Goal: Task Accomplishment & Management: Manage account settings

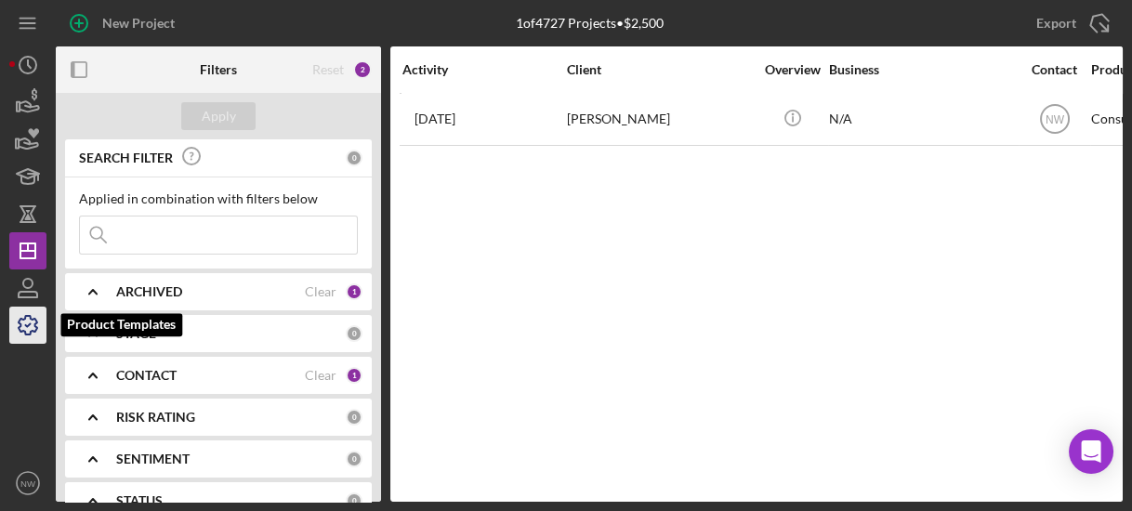
click at [30, 324] on polyline "button" at bounding box center [28, 325] width 5 height 3
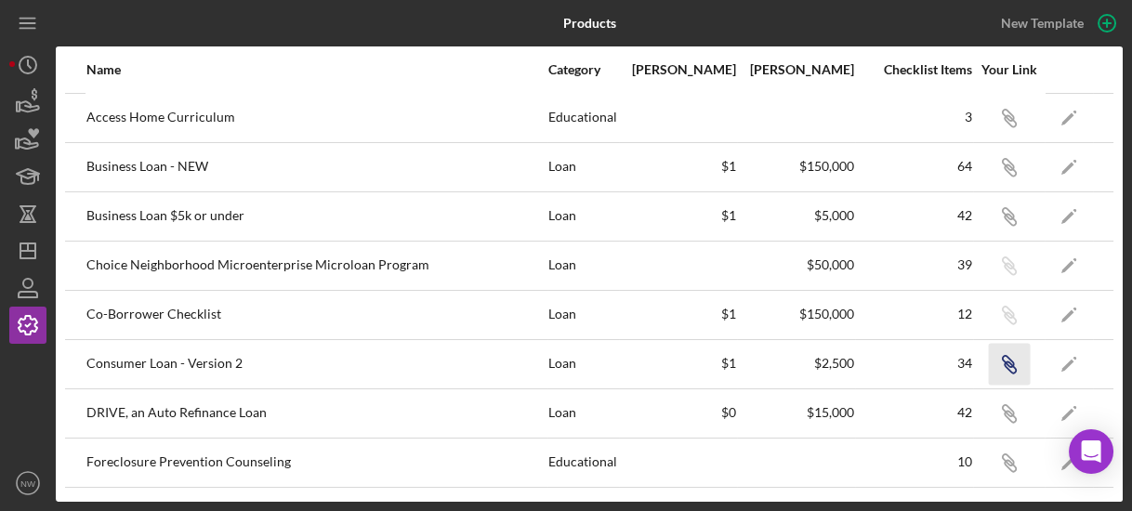
click at [997, 354] on icon "Icon/Link" at bounding box center [1009, 364] width 42 height 42
click at [1003, 371] on icon "Icon/Link" at bounding box center [1009, 364] width 42 height 42
click at [990, 361] on icon "Icon/Link" at bounding box center [1009, 364] width 42 height 42
click at [25, 57] on circle "button" at bounding box center [28, 65] width 17 height 17
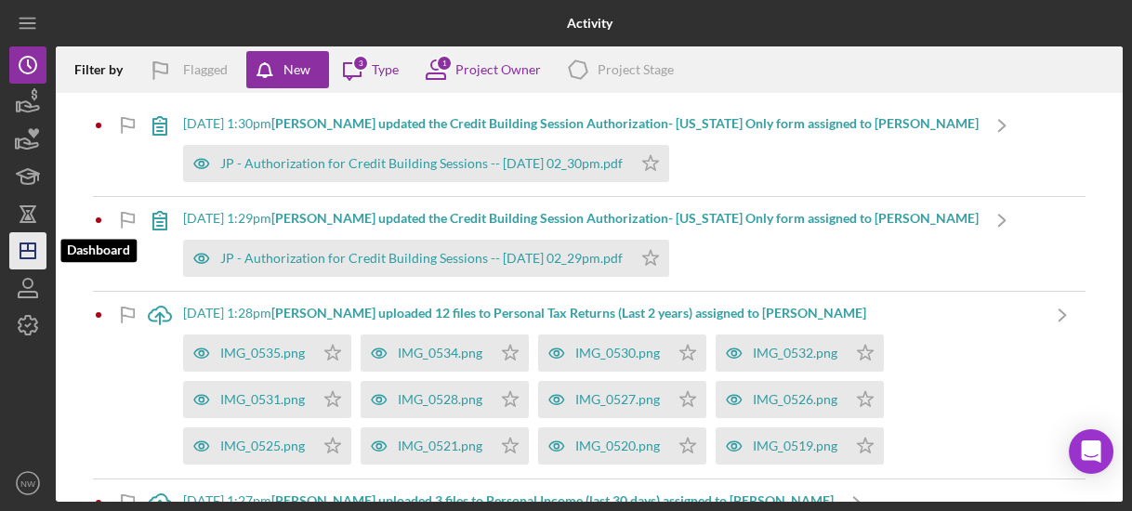
click at [28, 243] on line "button" at bounding box center [28, 246] width 0 height 7
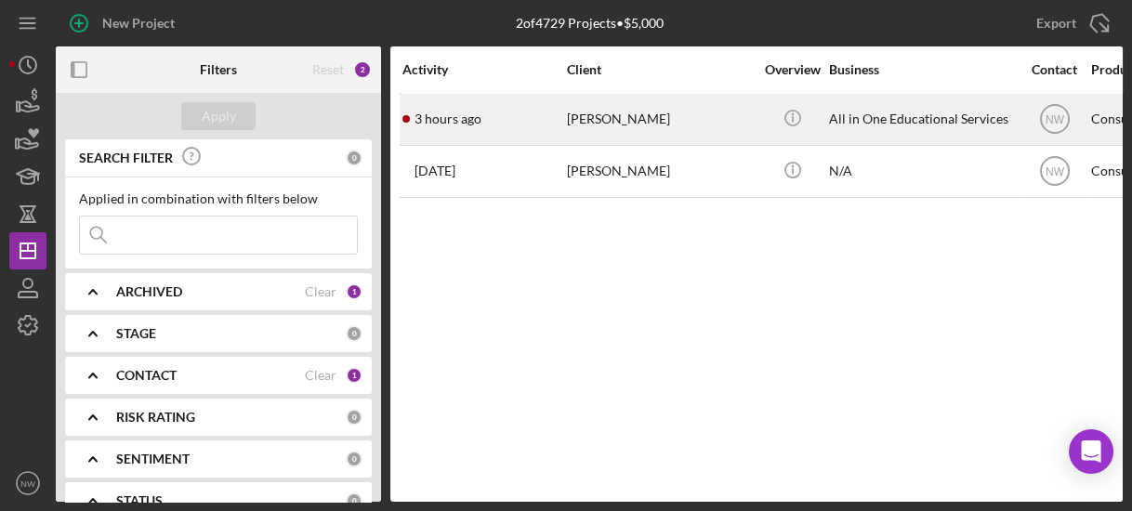
click at [587, 120] on div "[PERSON_NAME]" at bounding box center [660, 119] width 186 height 49
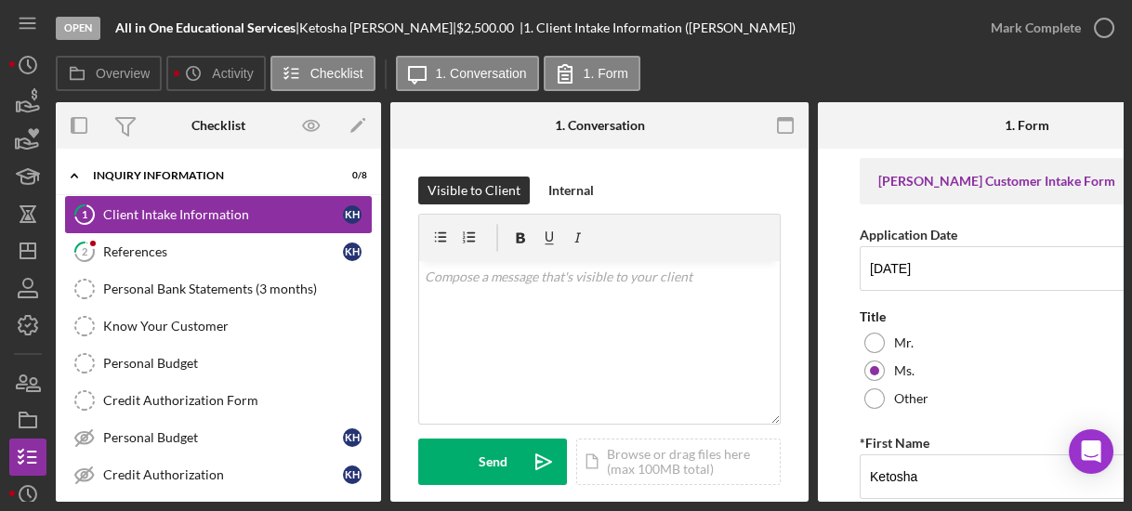
click at [119, 212] on div "Client Intake Information" at bounding box center [223, 214] width 240 height 15
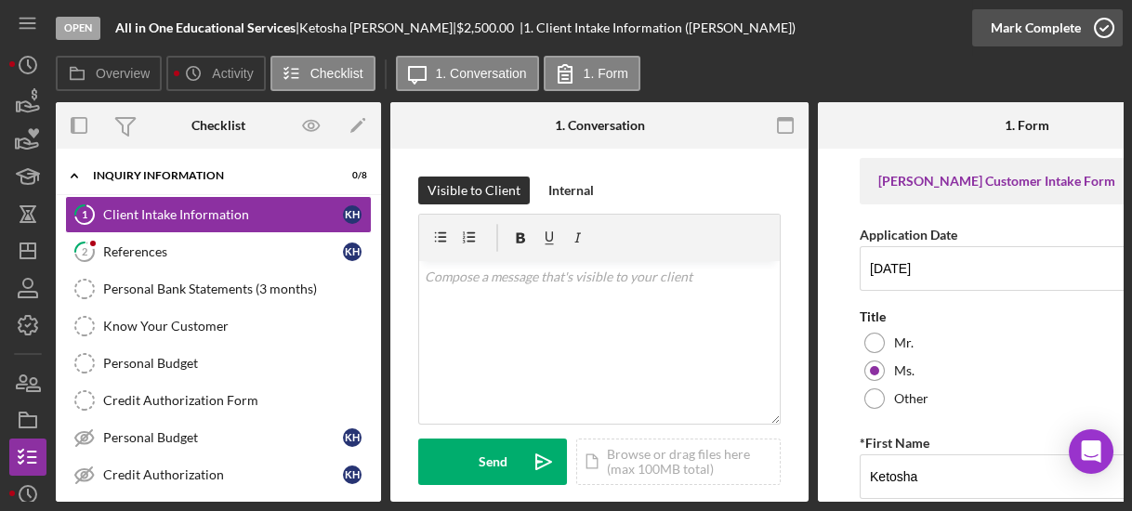
click at [1106, 24] on icon "button" at bounding box center [1104, 28] width 46 height 46
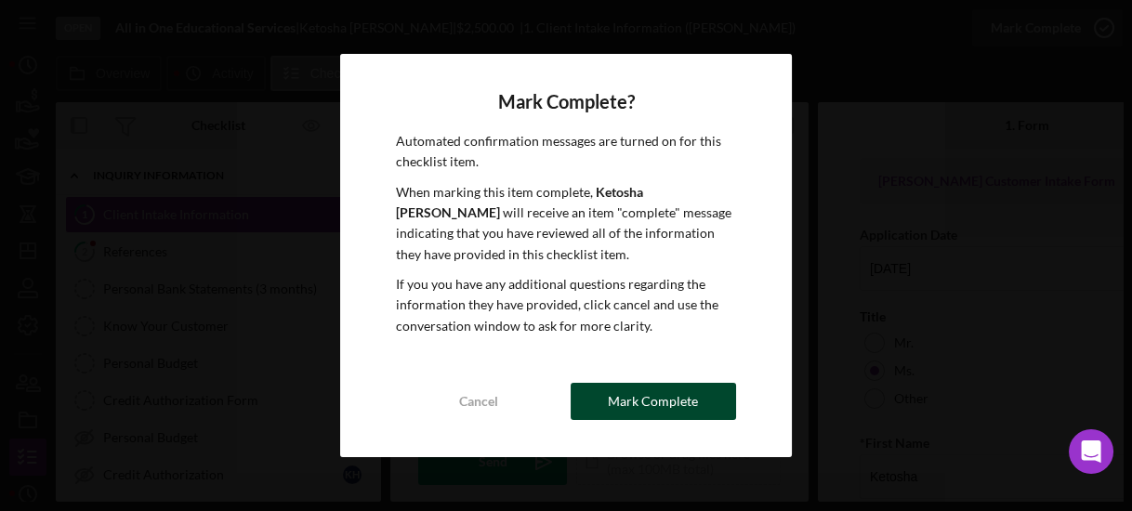
click at [621, 400] on div "Mark Complete" at bounding box center [653, 401] width 90 height 37
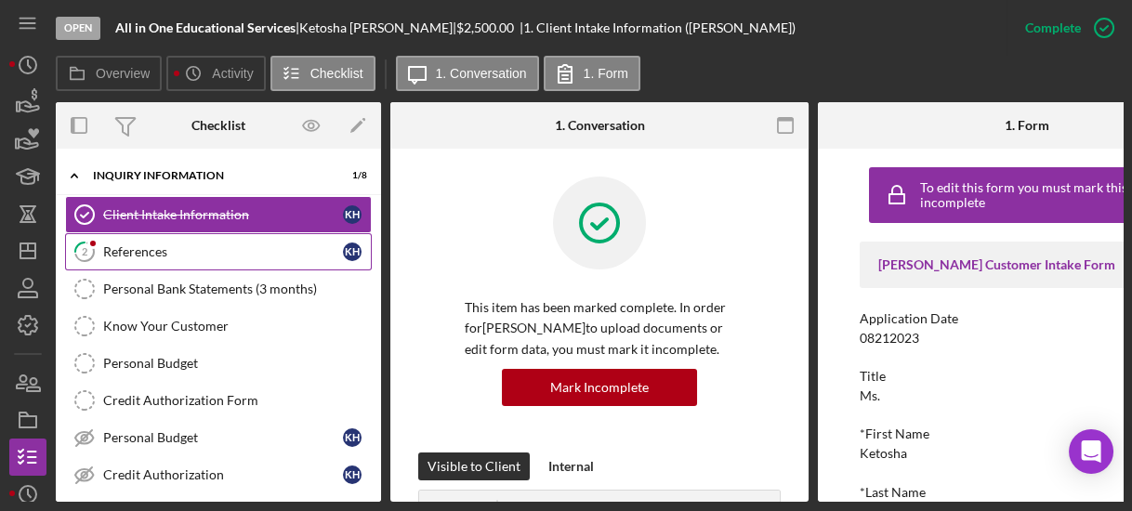
click at [191, 244] on div "References" at bounding box center [223, 251] width 240 height 15
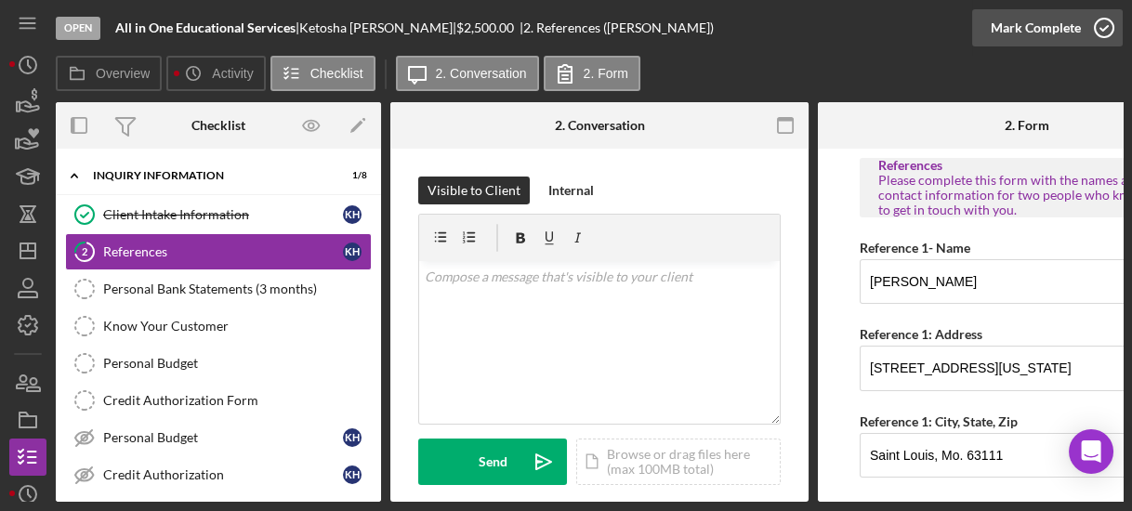
click at [1104, 29] on icon "button" at bounding box center [1104, 28] width 46 height 46
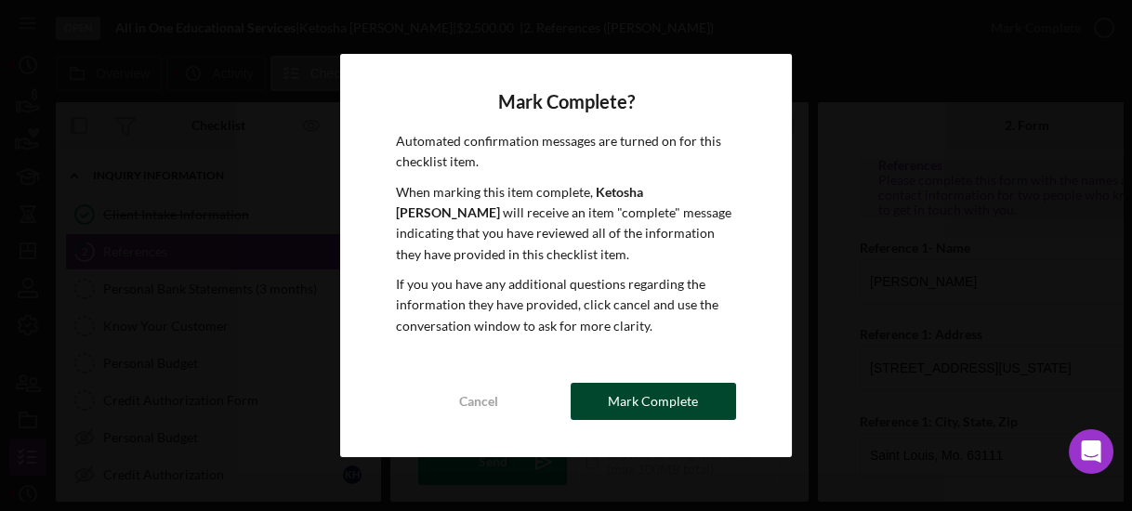
click at [695, 404] on button "Mark Complete" at bounding box center [652, 401] width 165 height 37
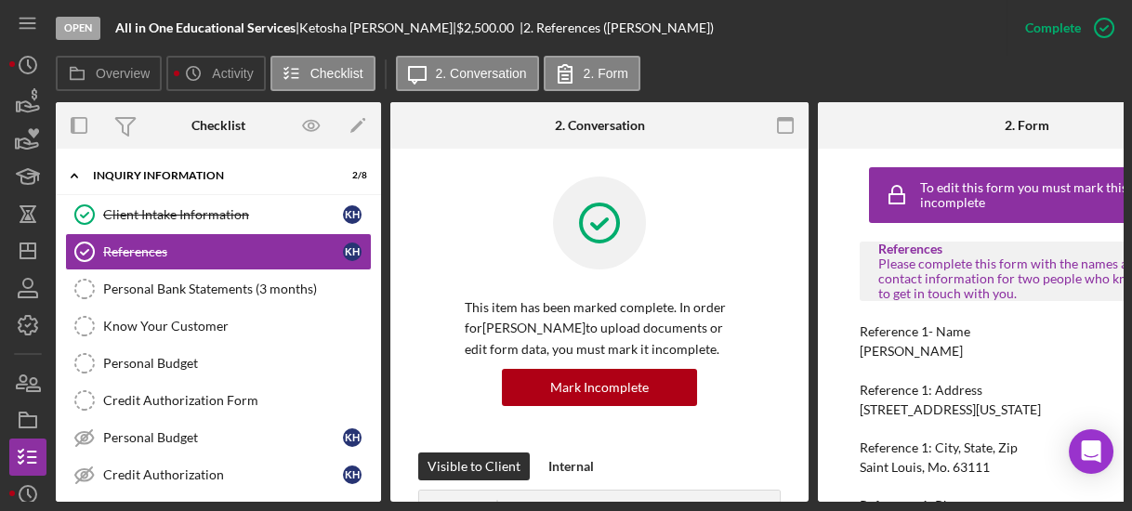
scroll to position [218, 0]
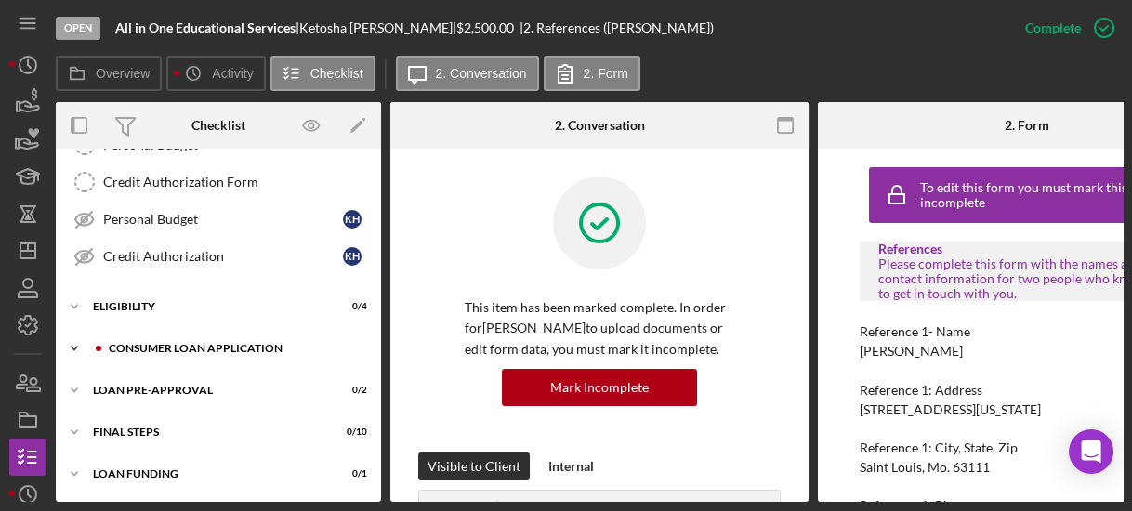
click at [74, 336] on icon "Icon/Expander" at bounding box center [74, 348] width 37 height 37
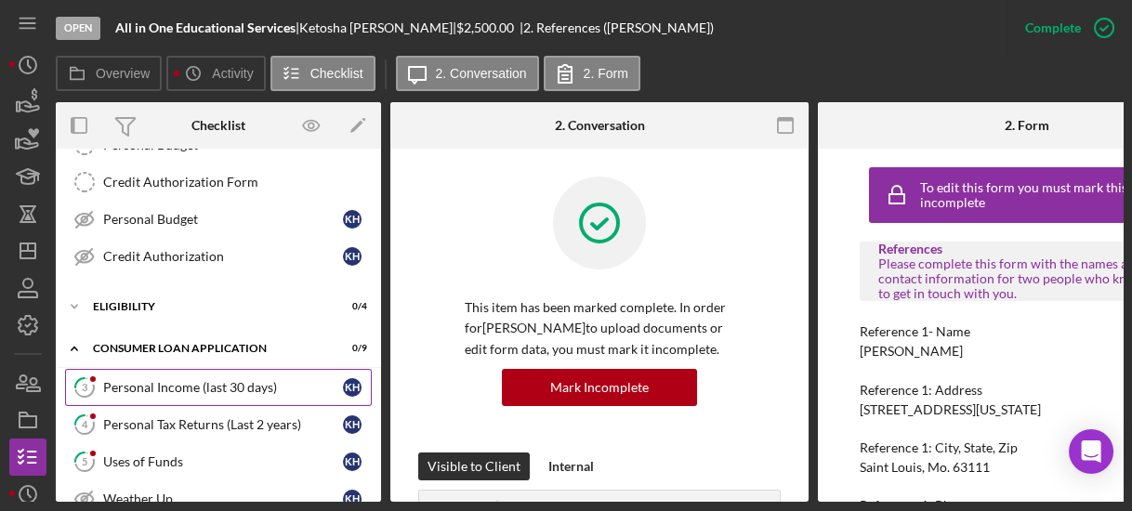
click at [150, 398] on link "3 Personal Income (last 30 days) K H" at bounding box center [218, 387] width 307 height 37
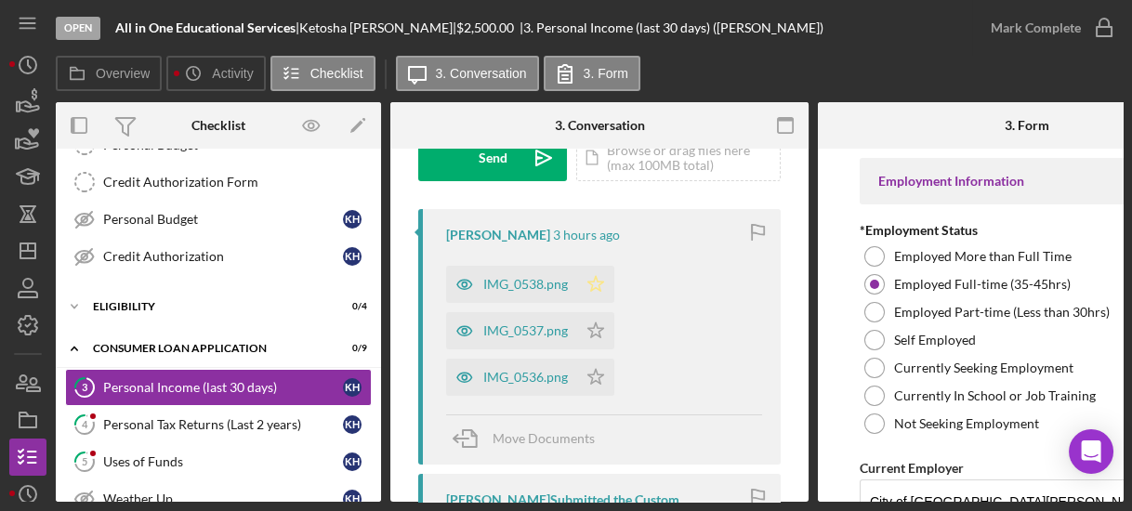
click at [596, 282] on icon "Icon/Star" at bounding box center [595, 284] width 37 height 37
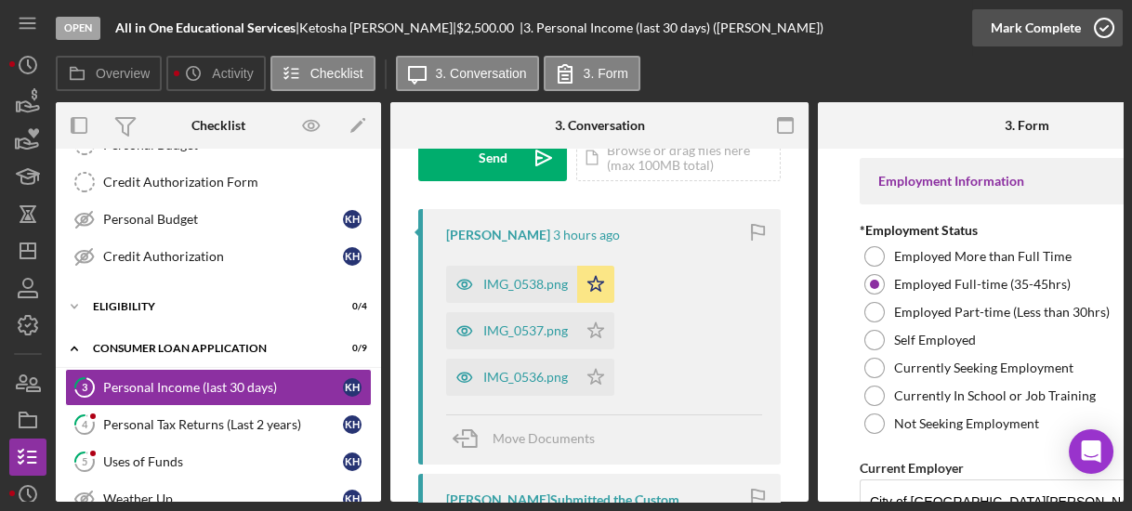
click at [1098, 25] on icon "button" at bounding box center [1104, 28] width 46 height 46
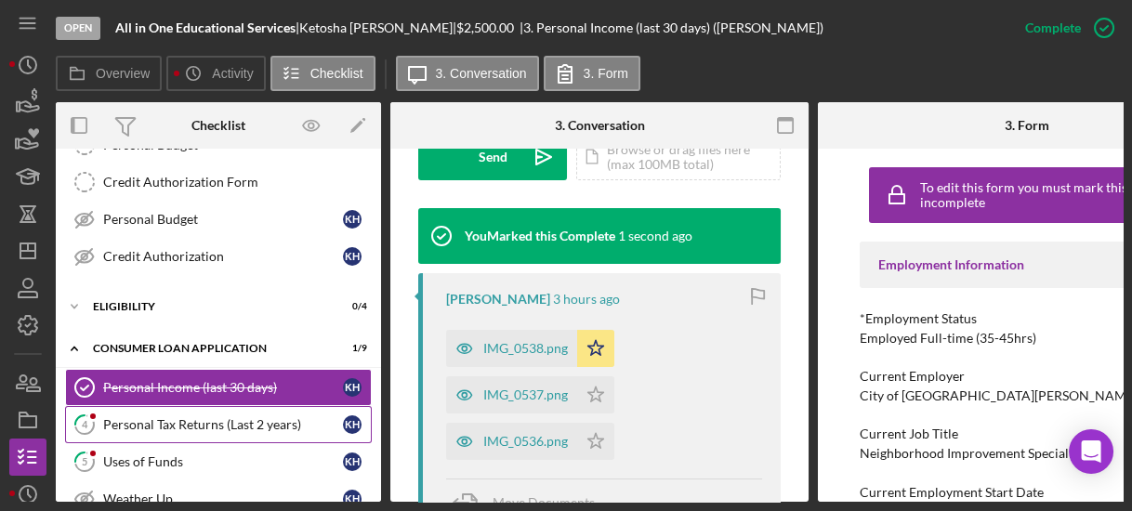
click at [271, 417] on div "Personal Tax Returns (Last 2 years)" at bounding box center [223, 424] width 240 height 15
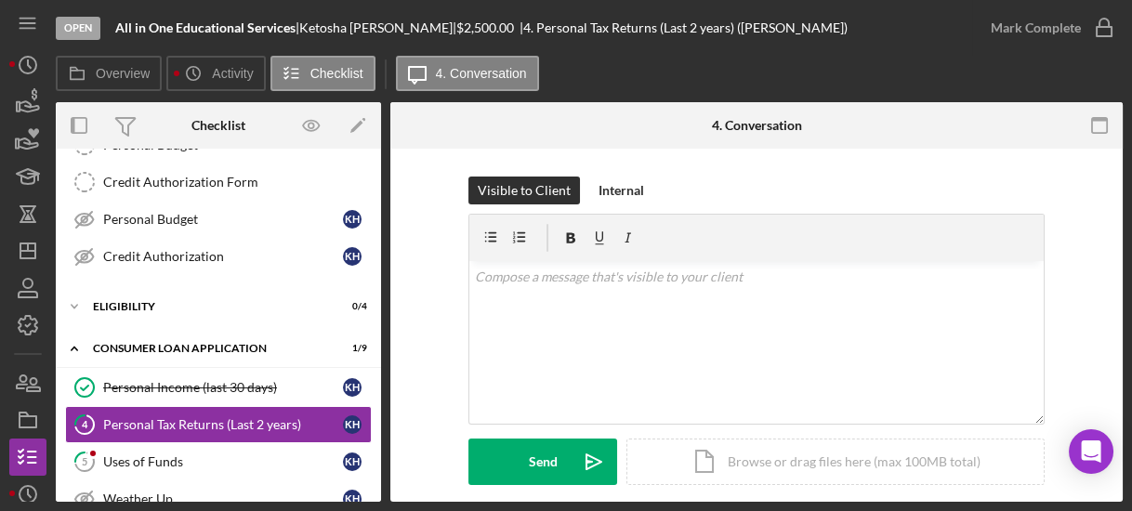
click at [432, 322] on div "Visible to Client Internal v Color teal Color pink Remove color Add row above A…" at bounding box center [756, 345] width 676 height 336
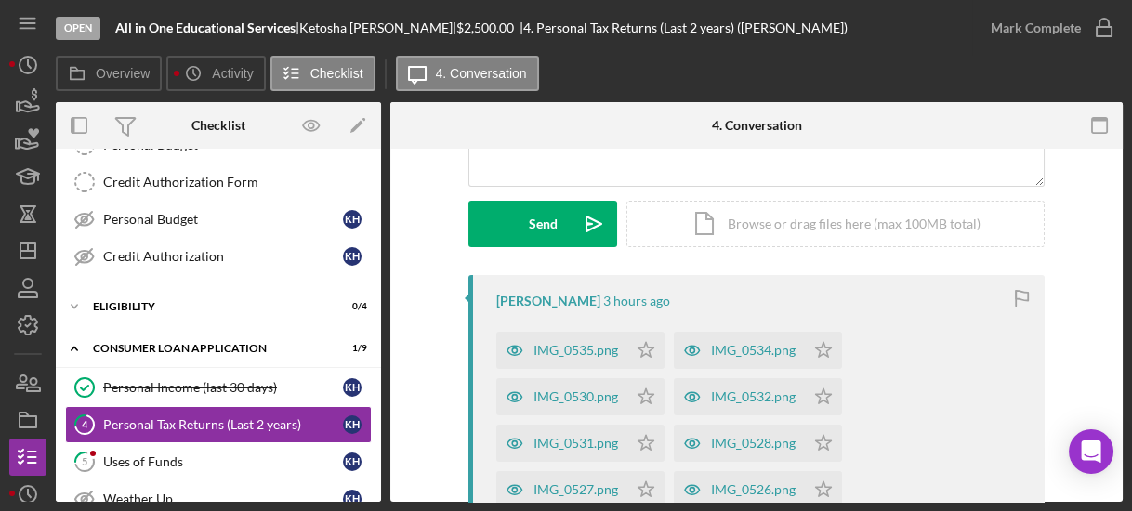
scroll to position [357, 0]
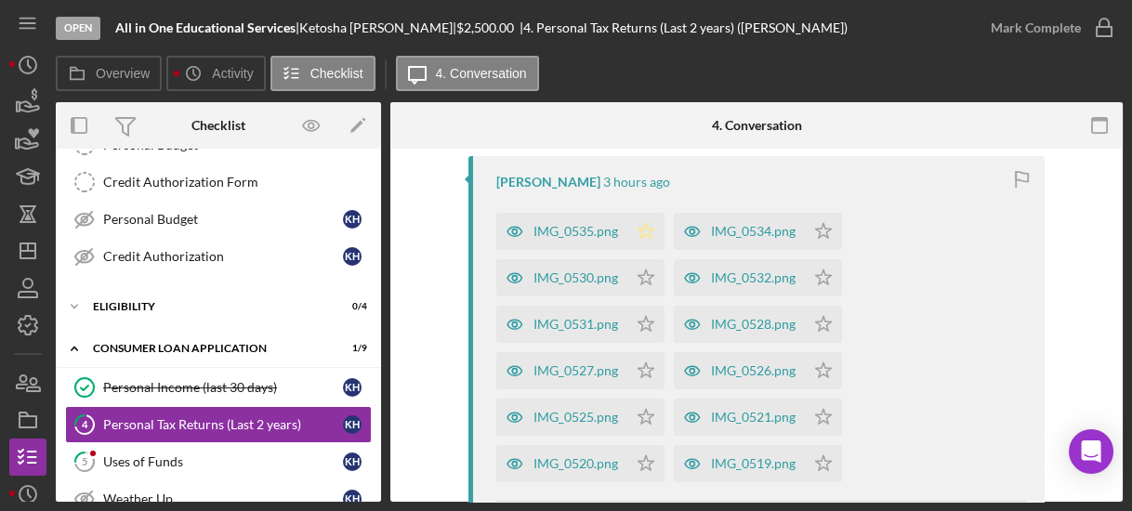
click at [646, 237] on polygon "button" at bounding box center [646, 230] width 16 height 15
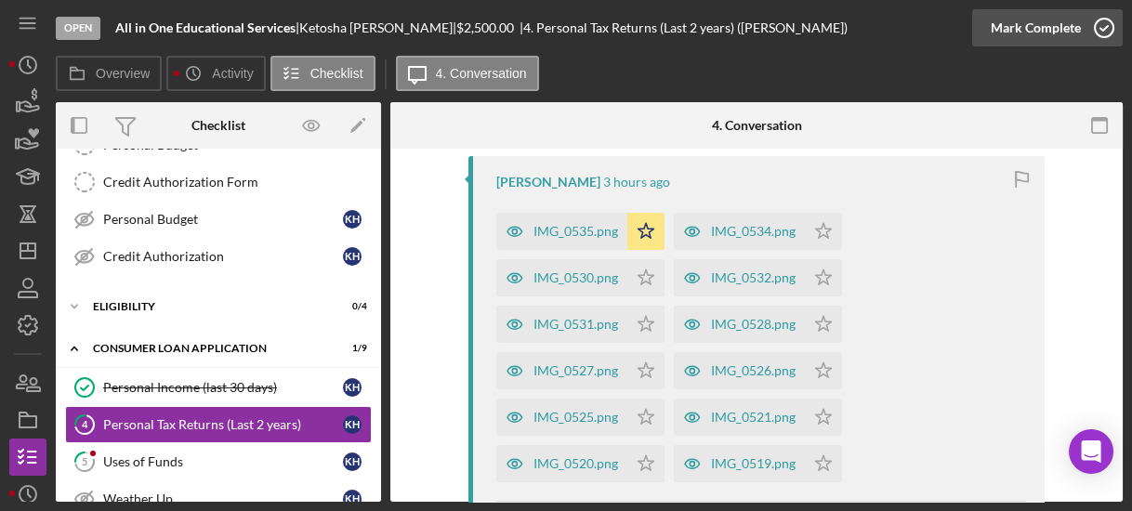
click at [1100, 19] on circle "button" at bounding box center [1104, 28] width 19 height 19
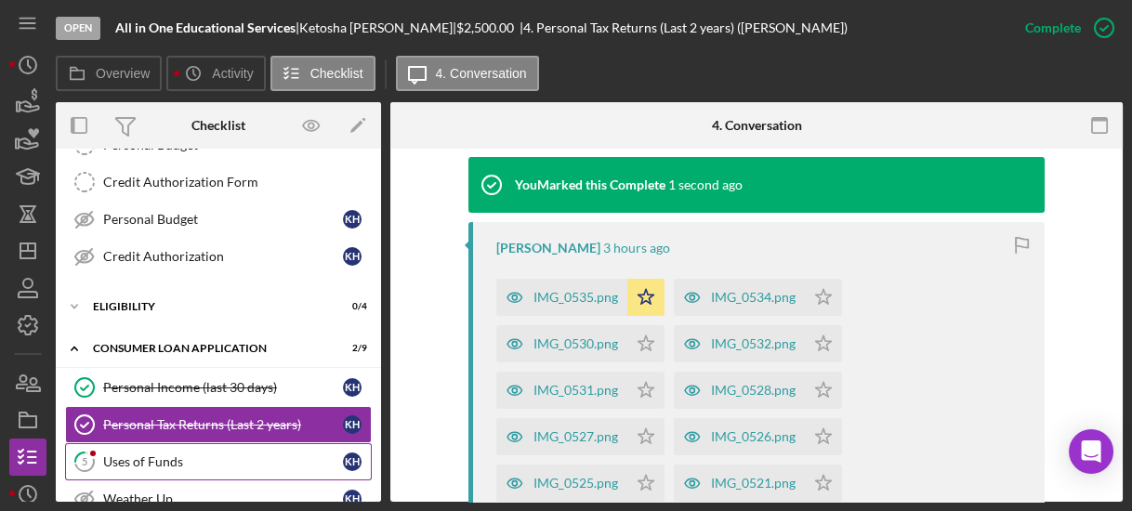
click at [205, 454] on div "Uses of Funds" at bounding box center [223, 461] width 240 height 15
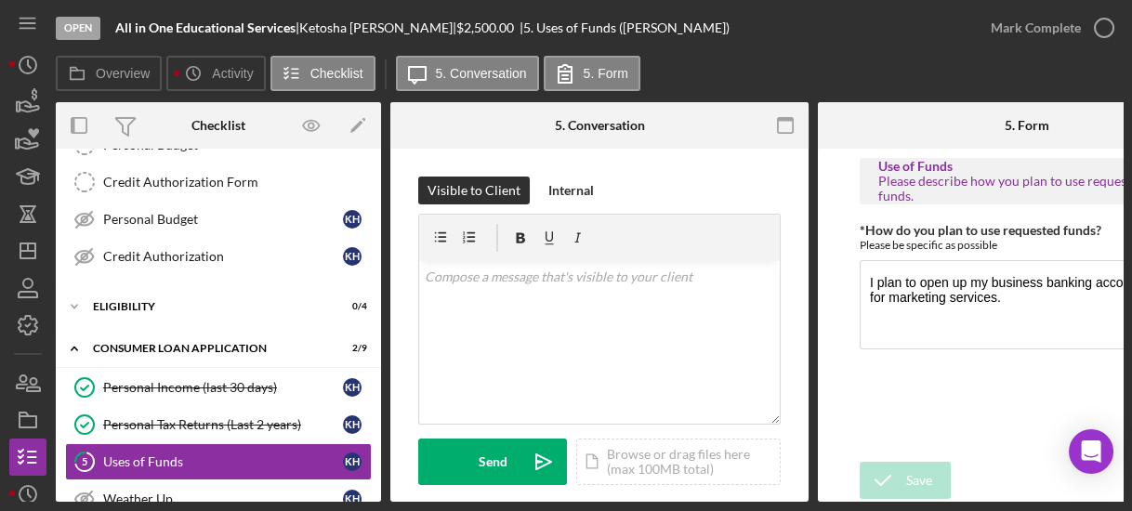
click at [406, 387] on div "Visible to Client Internal v Color teal Color pink Remove color Add row above A…" at bounding box center [599, 476] width 418 height 654
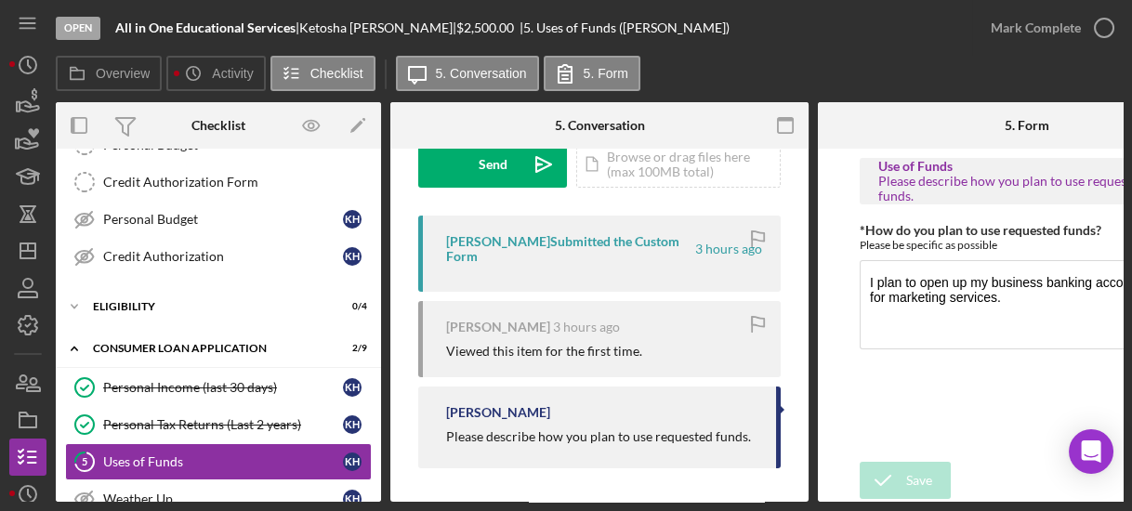
scroll to position [305, 0]
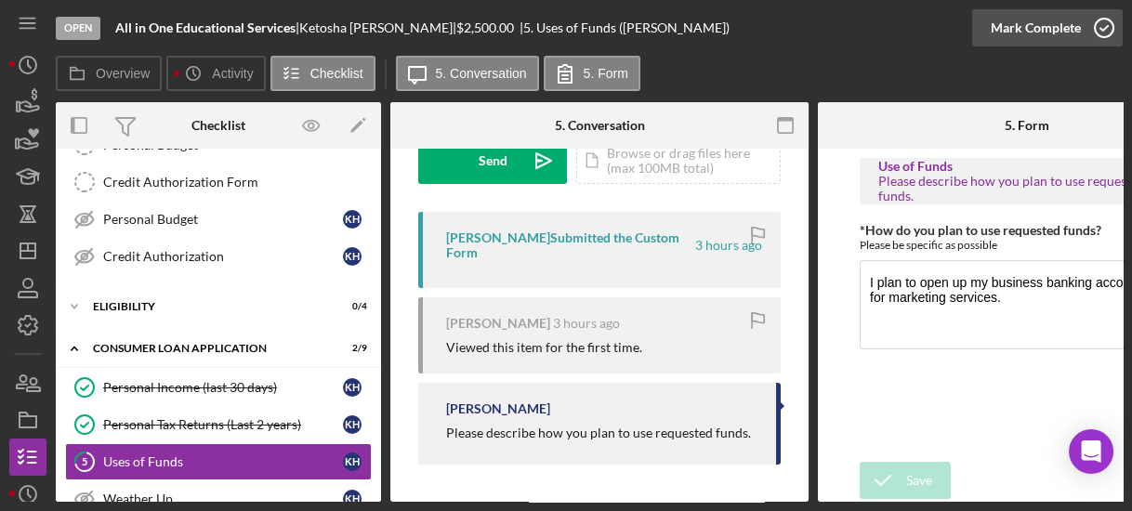
click at [1109, 30] on icon "button" at bounding box center [1104, 28] width 46 height 46
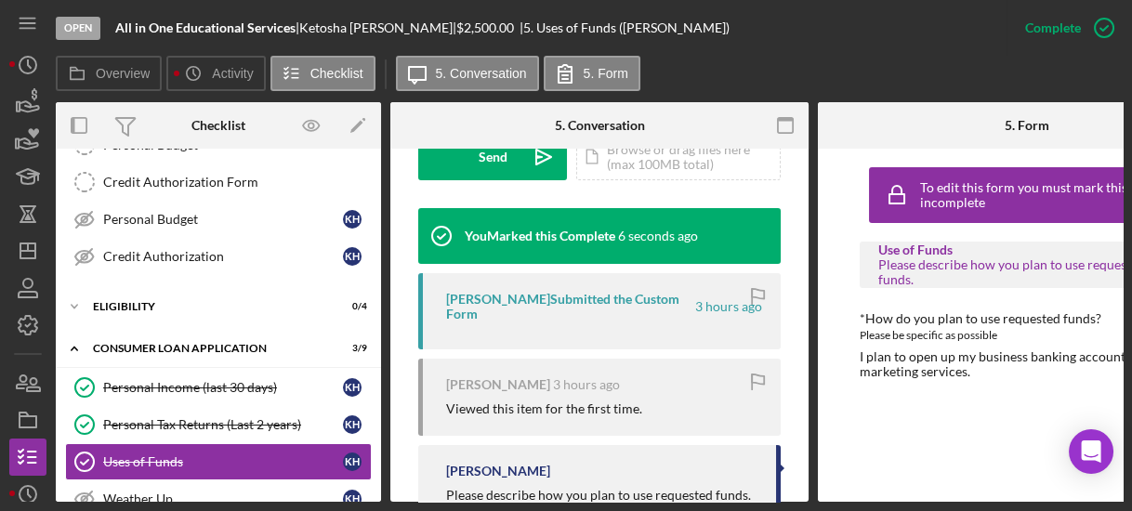
scroll to position [523, 0]
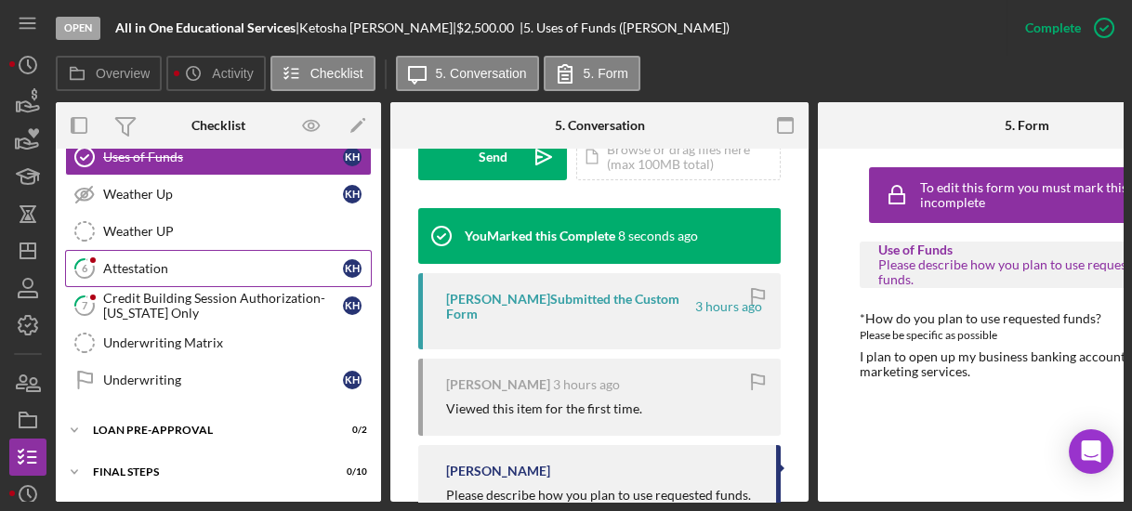
click at [151, 273] on link "6 Attestation K H" at bounding box center [218, 268] width 307 height 37
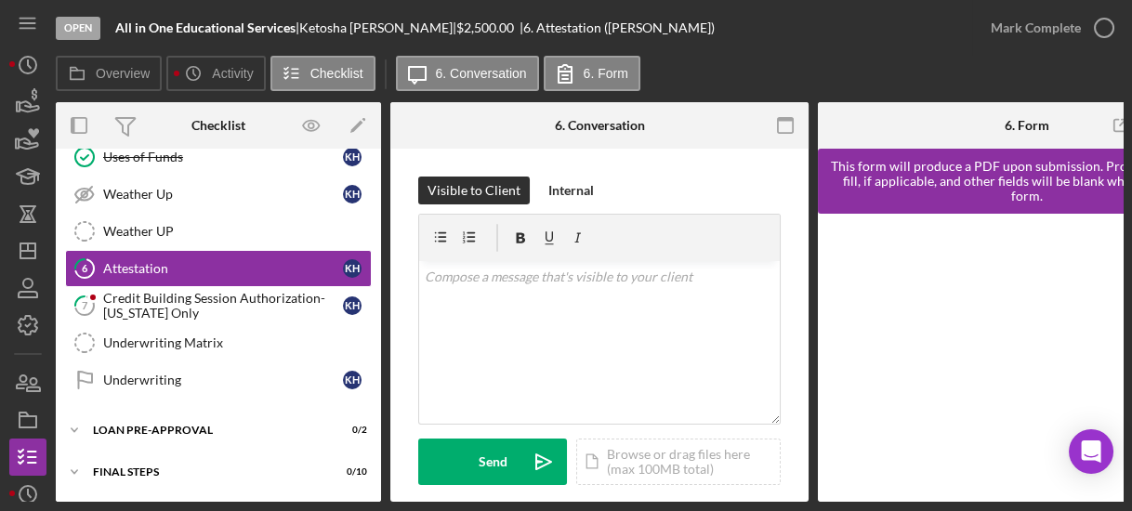
scroll to position [304, 0]
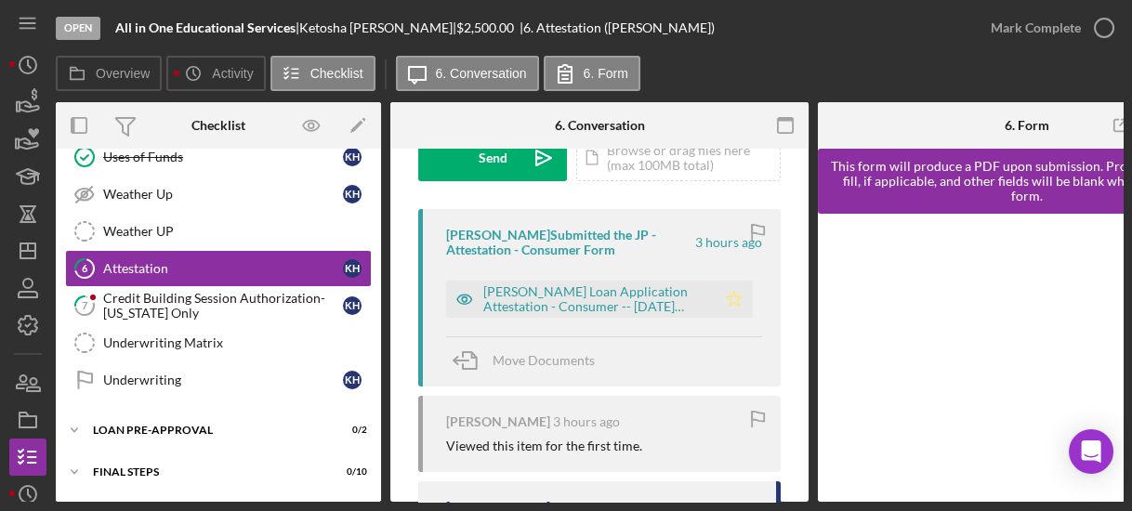
click at [727, 302] on polygon "button" at bounding box center [735, 298] width 16 height 15
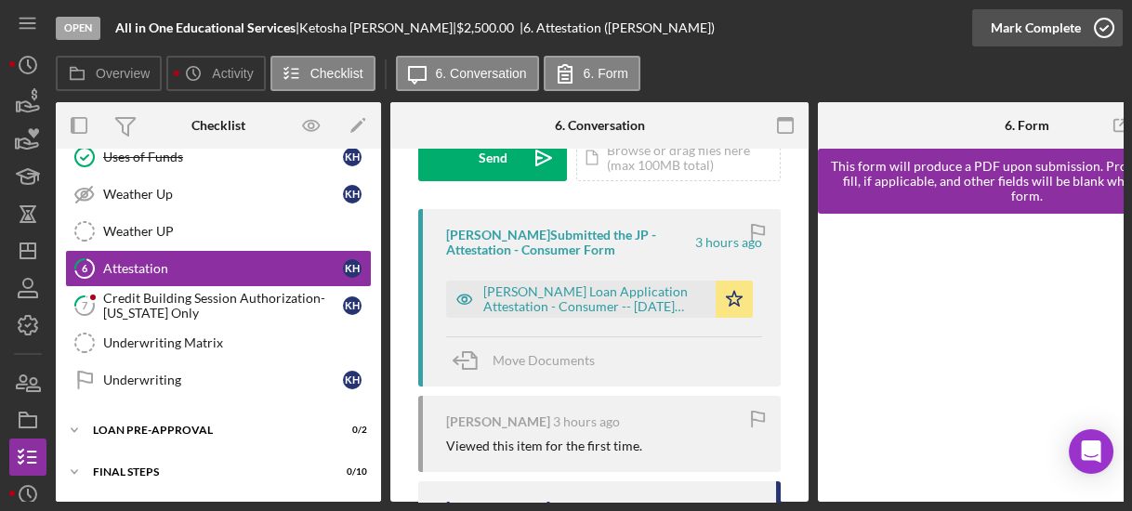
click at [1105, 29] on icon "button" at bounding box center [1104, 28] width 46 height 46
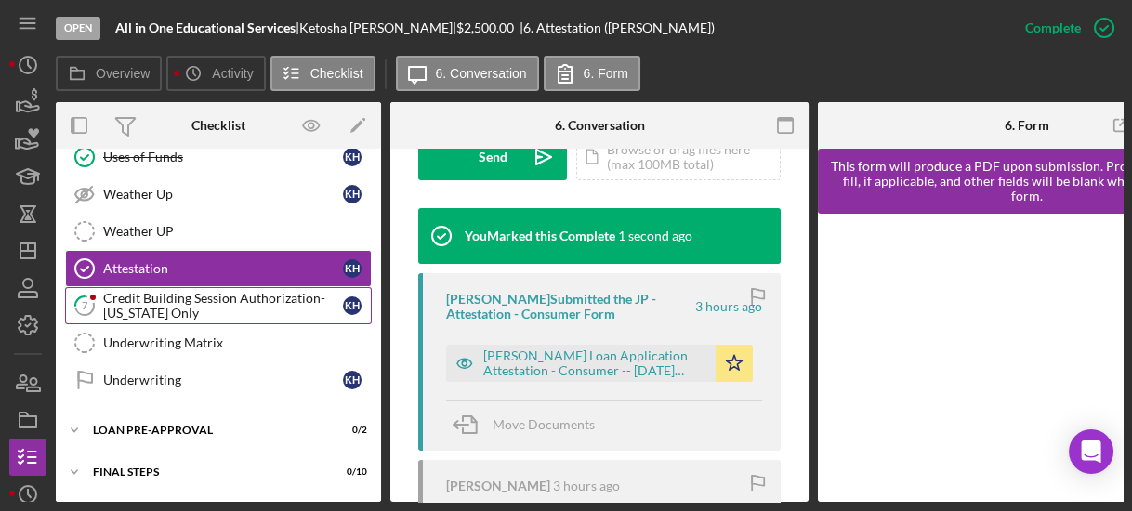
click at [183, 301] on div "Credit Building Session Authorization- [US_STATE] Only" at bounding box center [223, 306] width 240 height 30
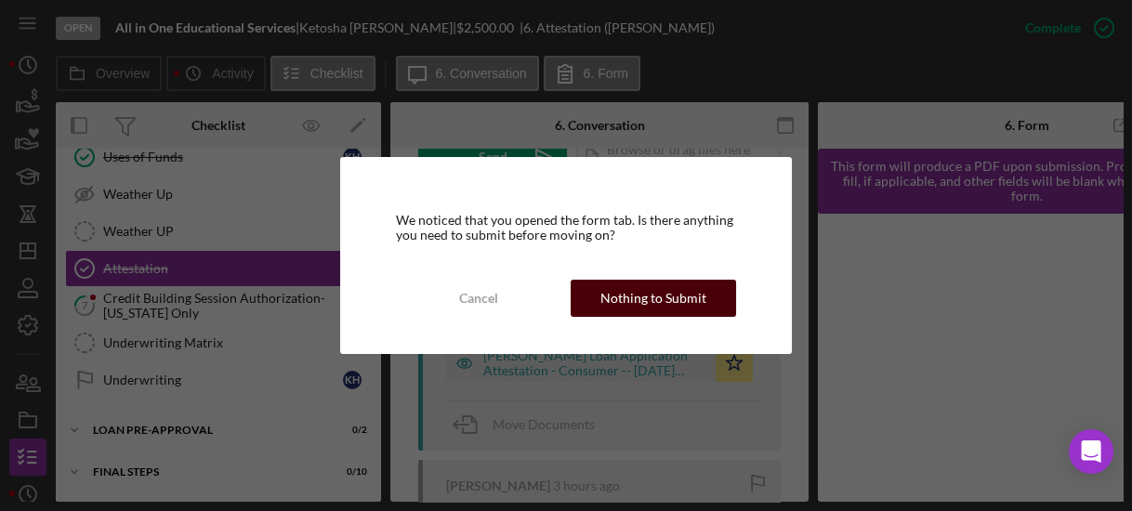
click at [600, 312] on button "Nothing to Submit" at bounding box center [652, 298] width 165 height 37
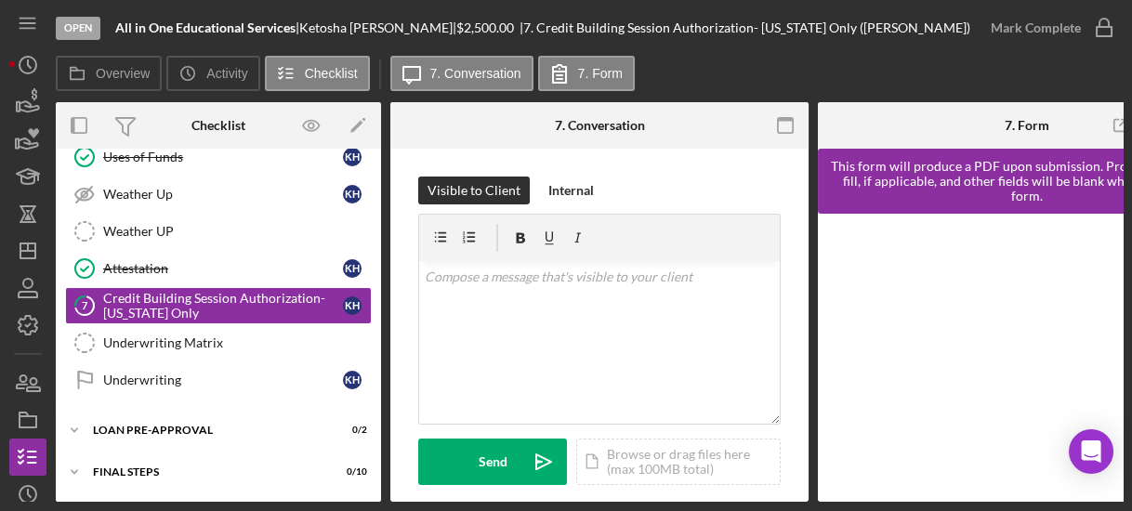
click at [807, 471] on div "7 Credit Building Session Authorization- [US_STATE] Only Visible to Client Inte…" at bounding box center [599, 325] width 418 height 353
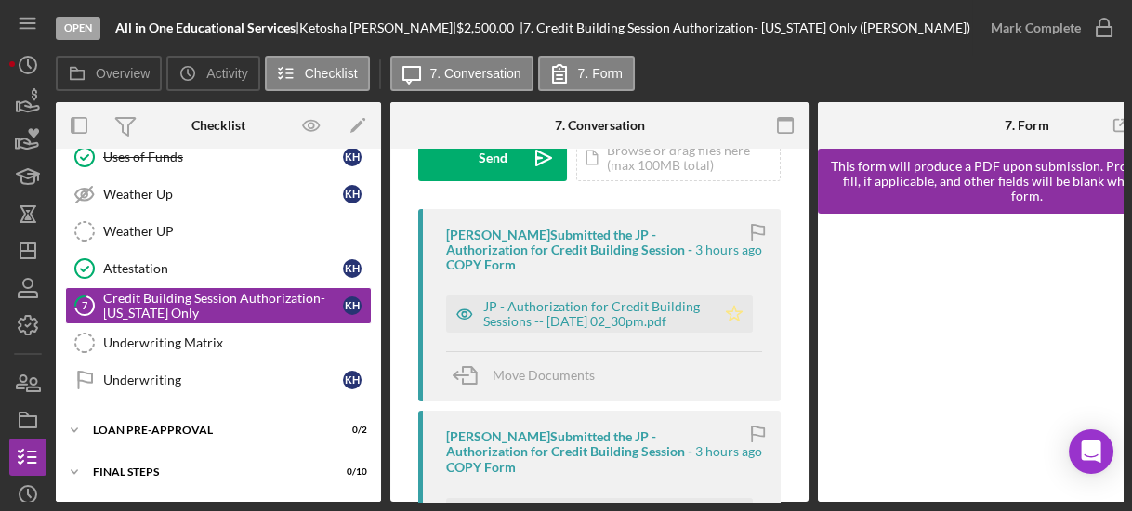
click at [727, 313] on icon "Icon/Star" at bounding box center [733, 313] width 37 height 37
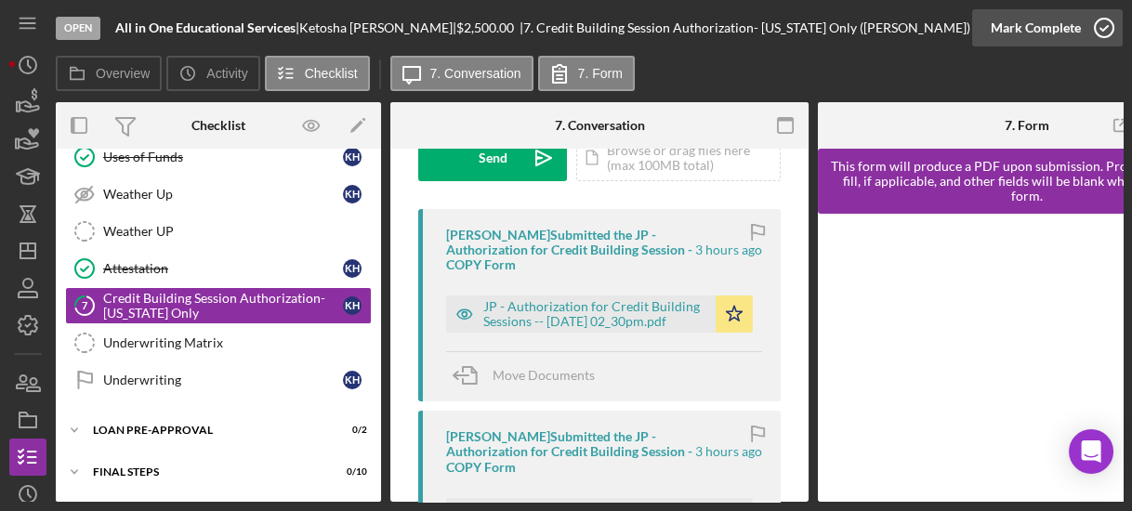
click at [1103, 26] on icon "button" at bounding box center [1104, 28] width 46 height 46
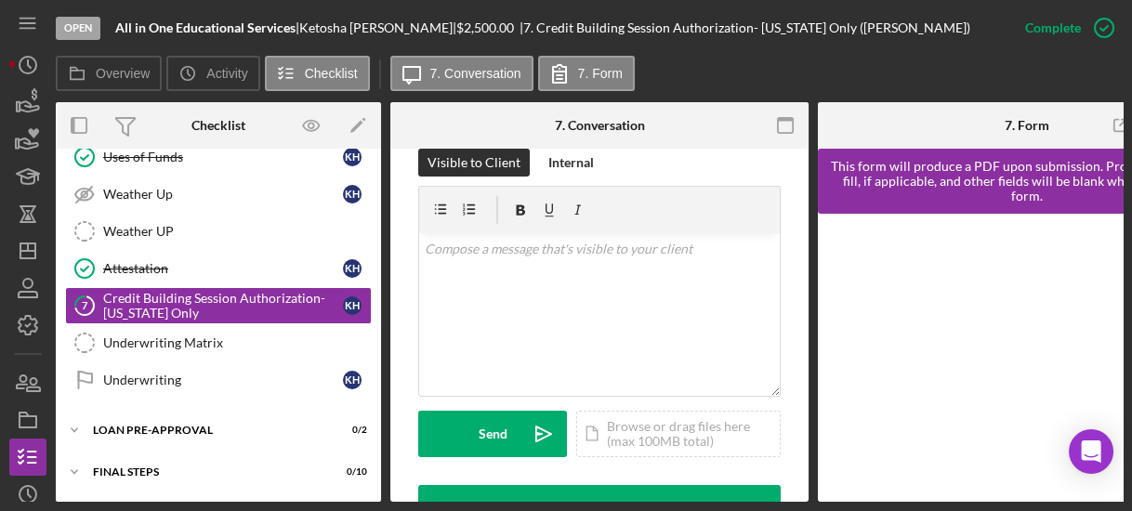
scroll to position [581, 0]
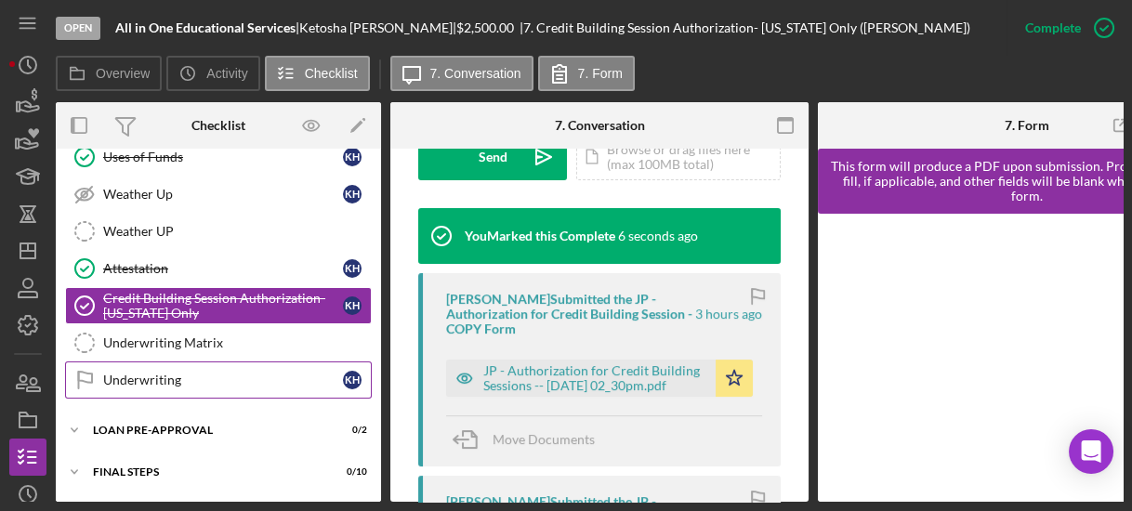
click at [126, 373] on div "Underwriting" at bounding box center [223, 380] width 240 height 15
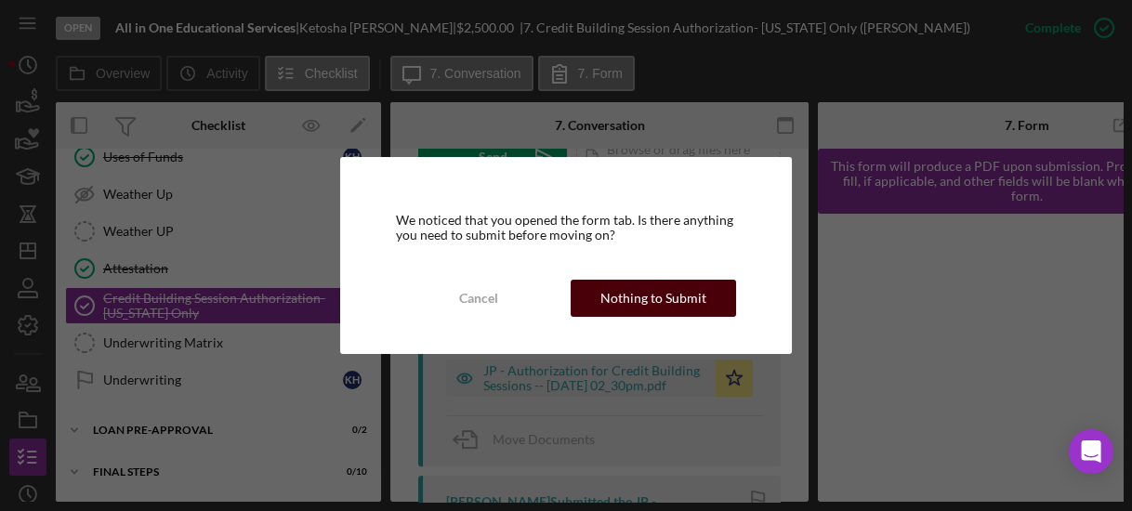
click at [629, 295] on div "Nothing to Submit" at bounding box center [653, 298] width 106 height 37
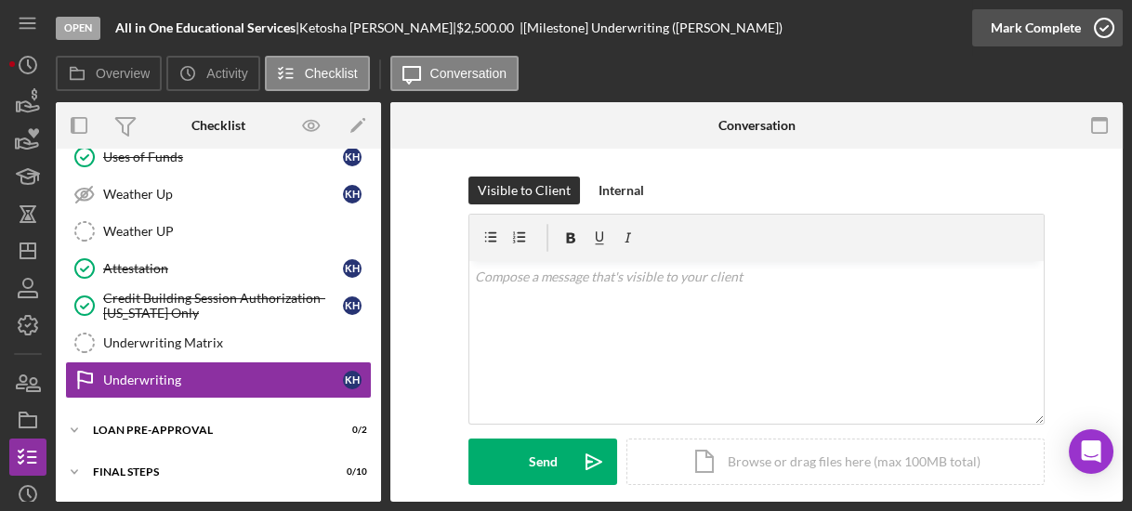
click at [1098, 24] on icon "button" at bounding box center [1104, 28] width 46 height 46
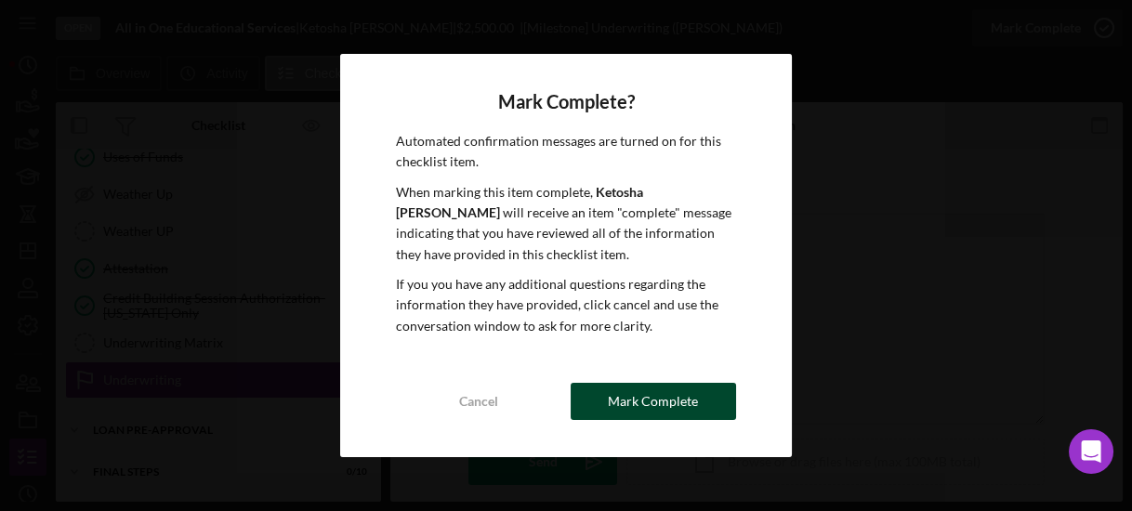
click at [619, 402] on div "Mark Complete" at bounding box center [653, 401] width 90 height 37
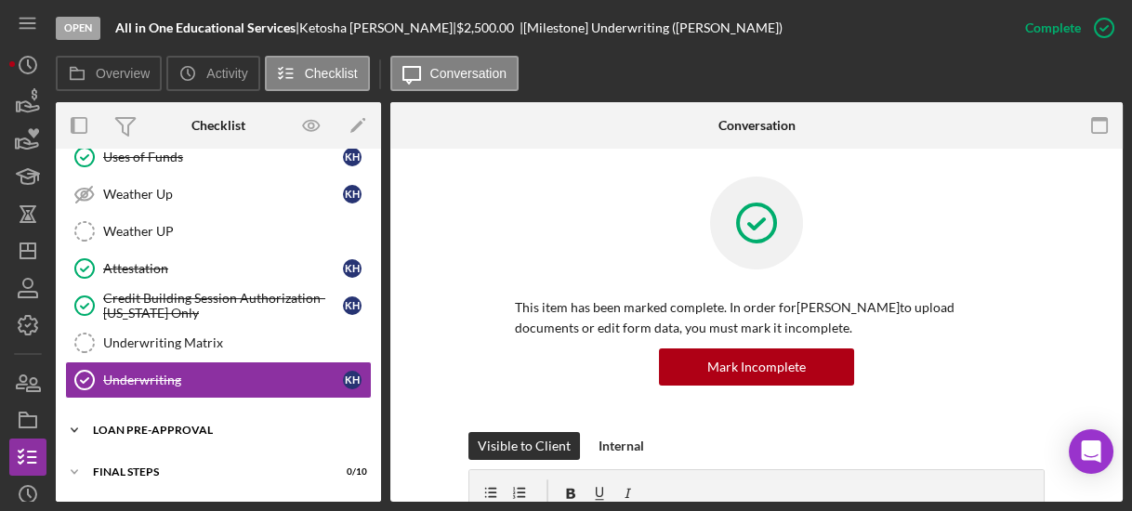
click at [77, 413] on icon "Icon/Expander" at bounding box center [74, 430] width 37 height 37
click at [373, 496] on div "Loan Approval Loan Approval Loan Pre-Approval Loan Pre-Approval K H" at bounding box center [218, 493] width 325 height 84
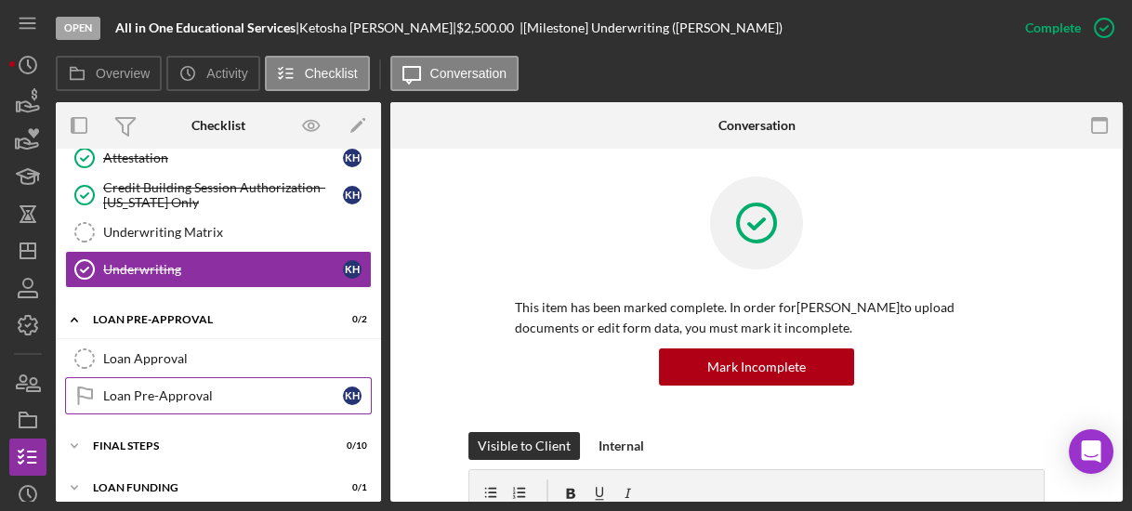
click at [123, 388] on div "Loan Pre-Approval" at bounding box center [223, 395] width 240 height 15
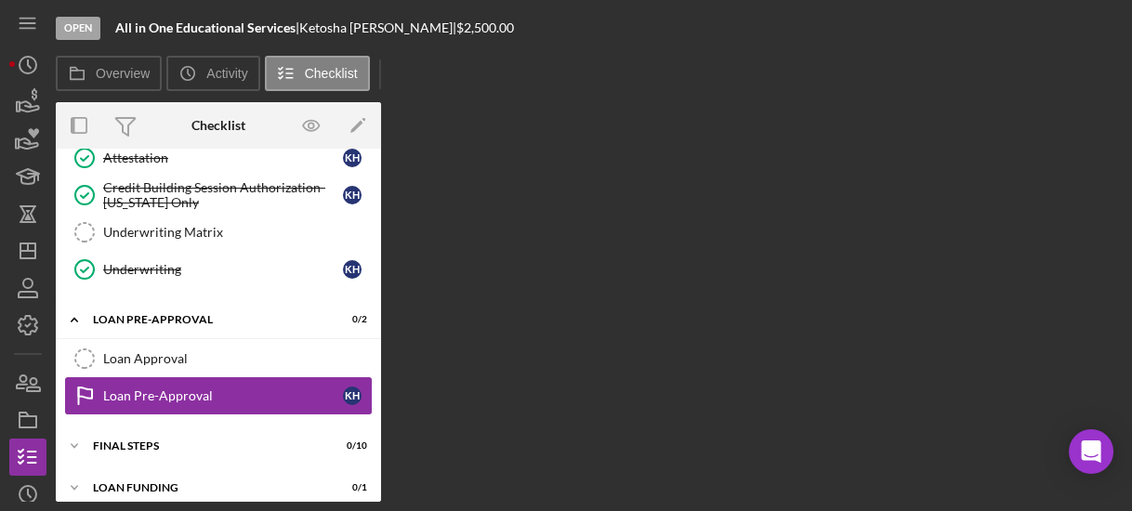
scroll to position [634, 0]
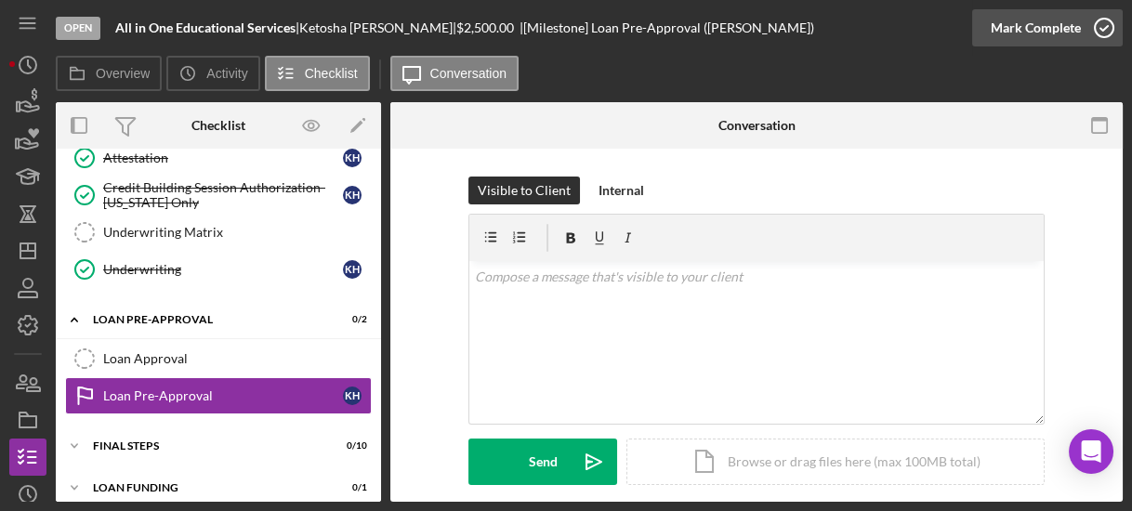
click at [1101, 26] on icon "button" at bounding box center [1104, 28] width 46 height 46
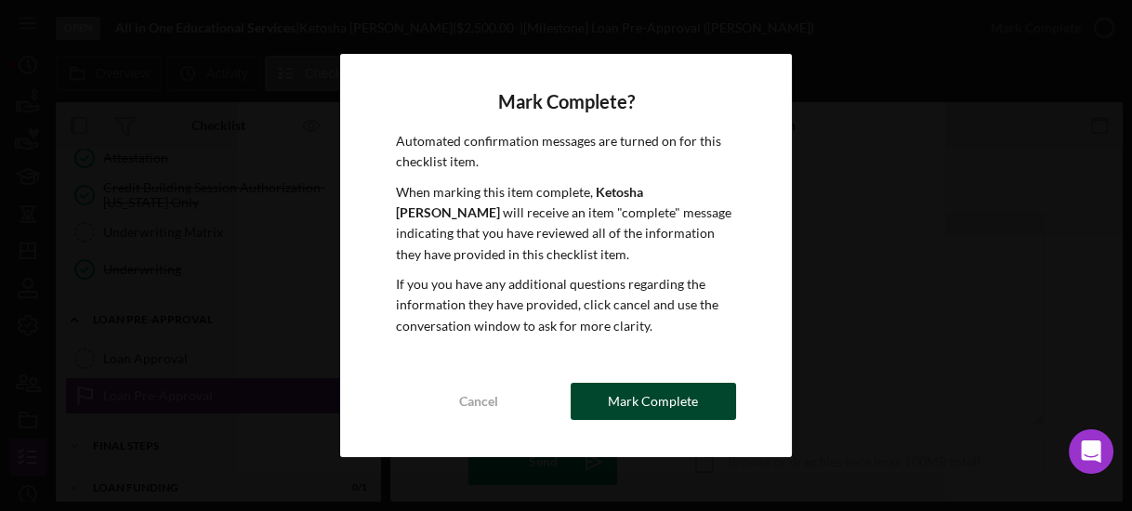
click at [636, 395] on div "Mark Complete" at bounding box center [653, 401] width 90 height 37
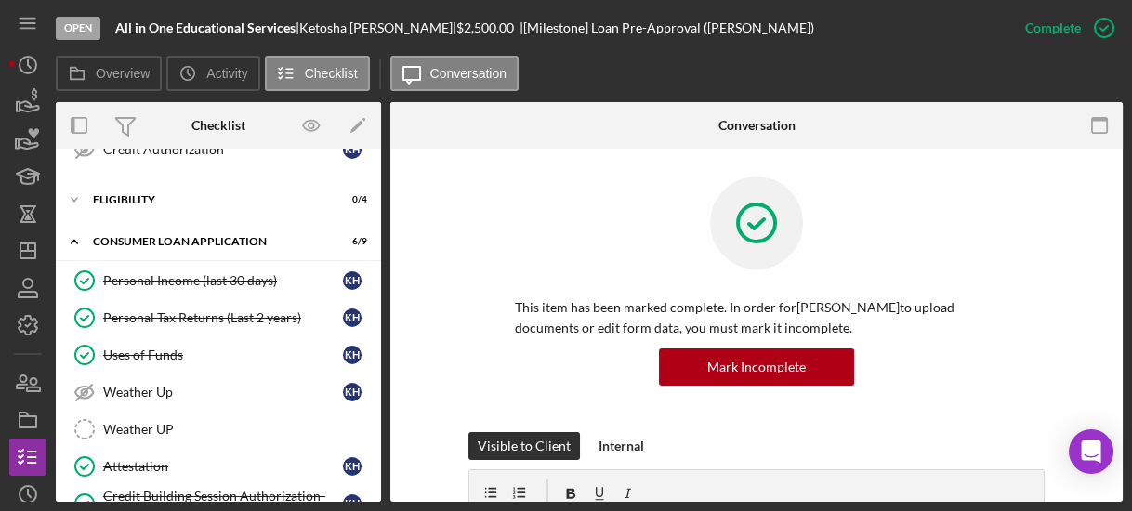
scroll to position [16, 0]
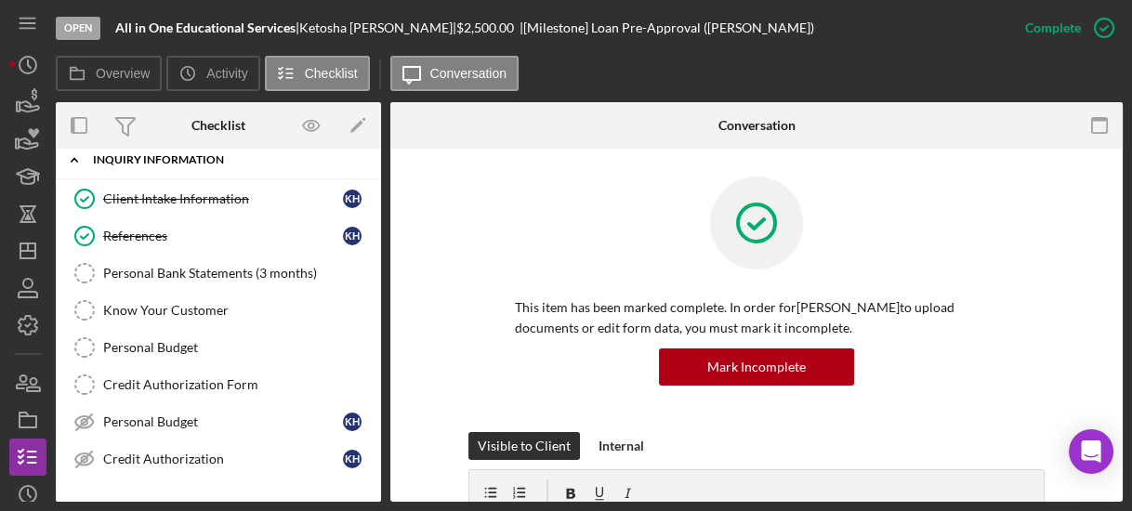
click at [72, 159] on polyline at bounding box center [75, 160] width 6 height 4
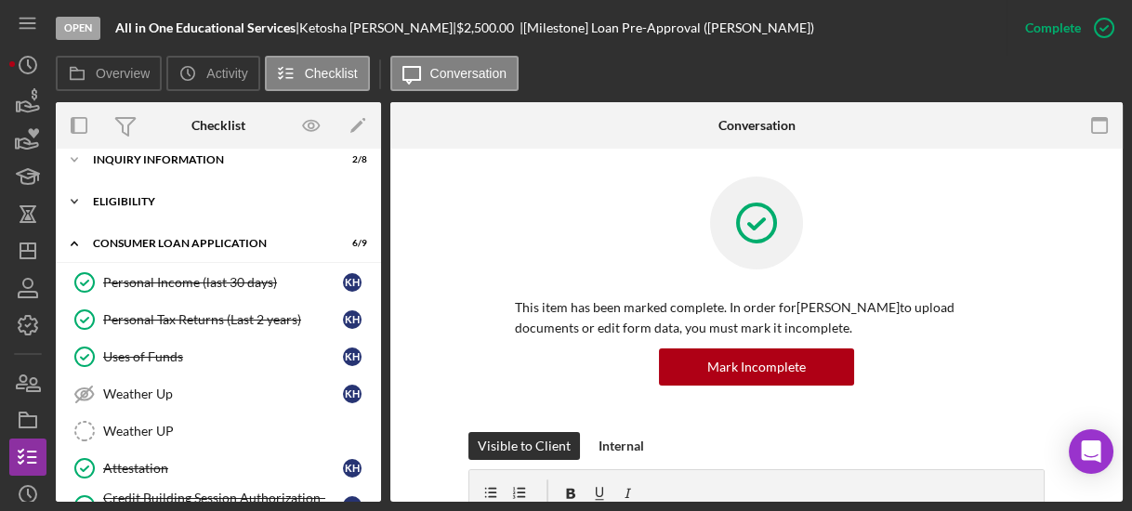
click at [73, 196] on icon "Icon/Expander" at bounding box center [74, 201] width 37 height 37
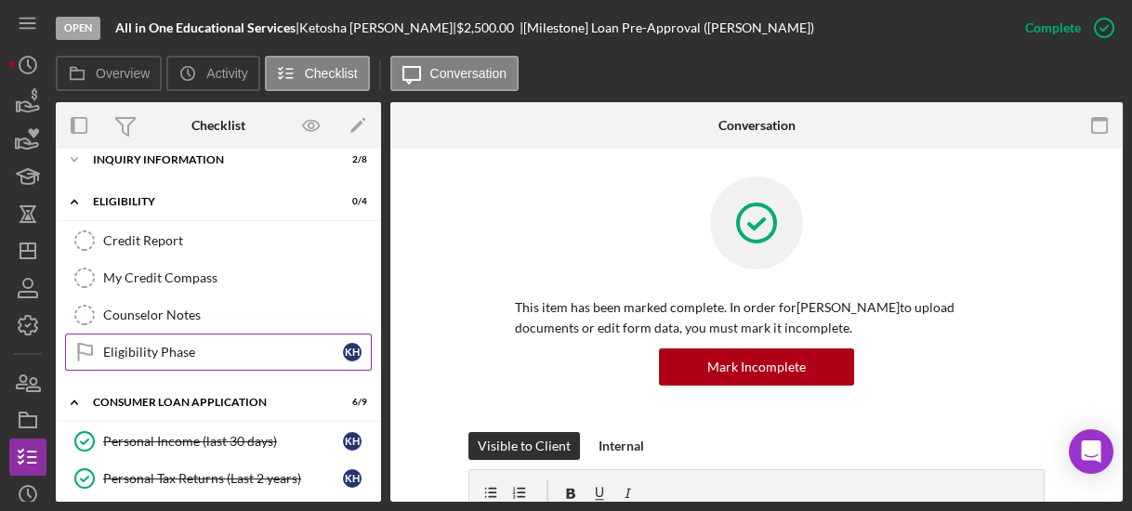
click at [131, 347] on div "Eligibility Phase" at bounding box center [223, 352] width 240 height 15
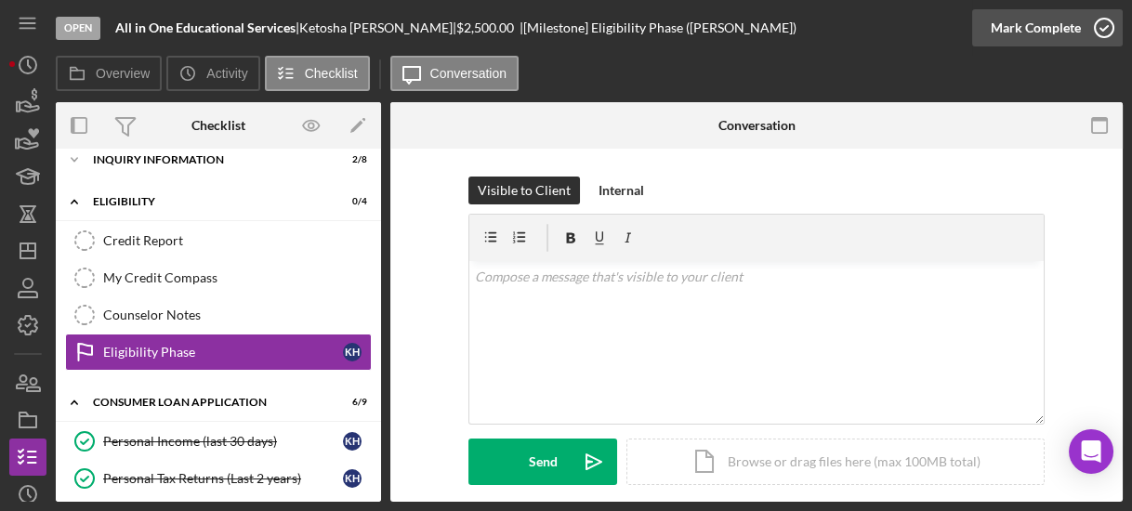
click at [1099, 31] on icon "button" at bounding box center [1104, 28] width 46 height 46
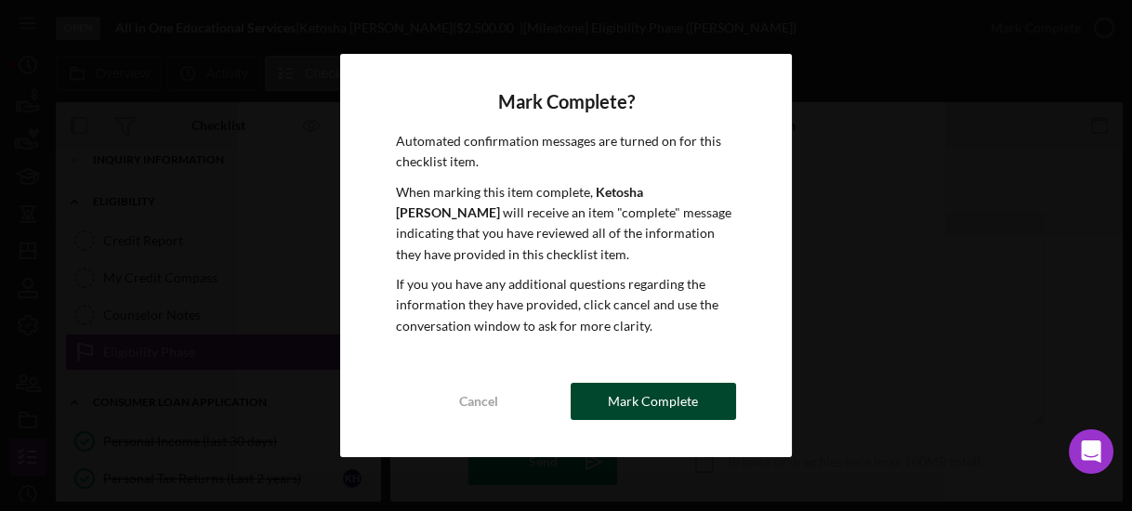
click at [675, 399] on div "Mark Complete" at bounding box center [653, 401] width 90 height 37
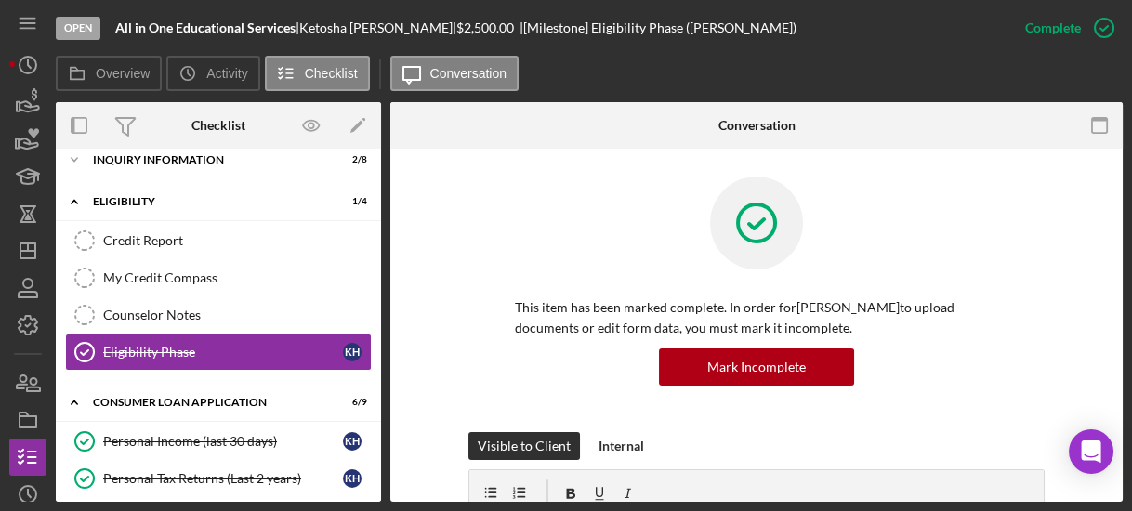
scroll to position [325, 0]
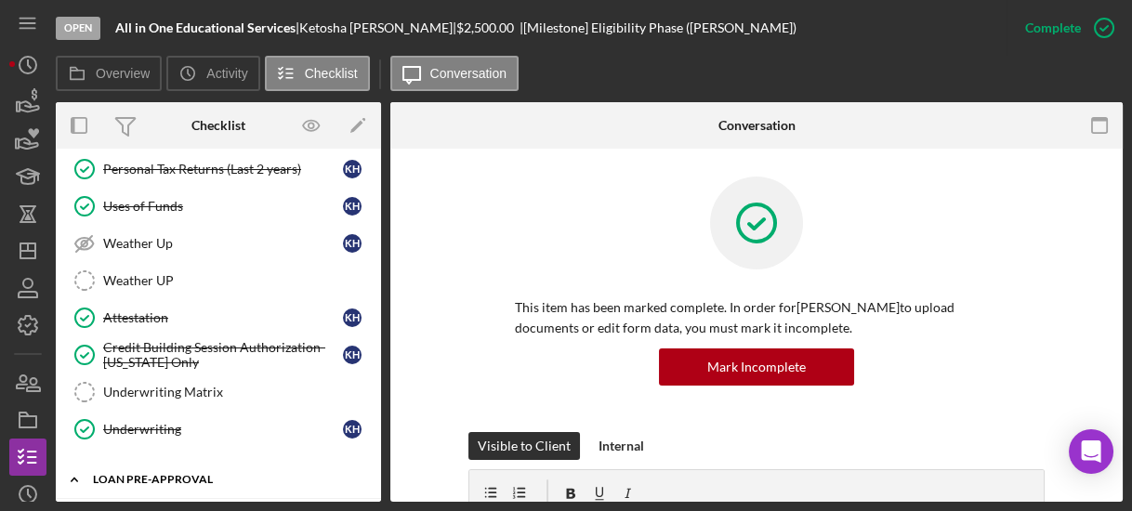
click at [72, 466] on icon "Icon/Expander" at bounding box center [74, 479] width 37 height 37
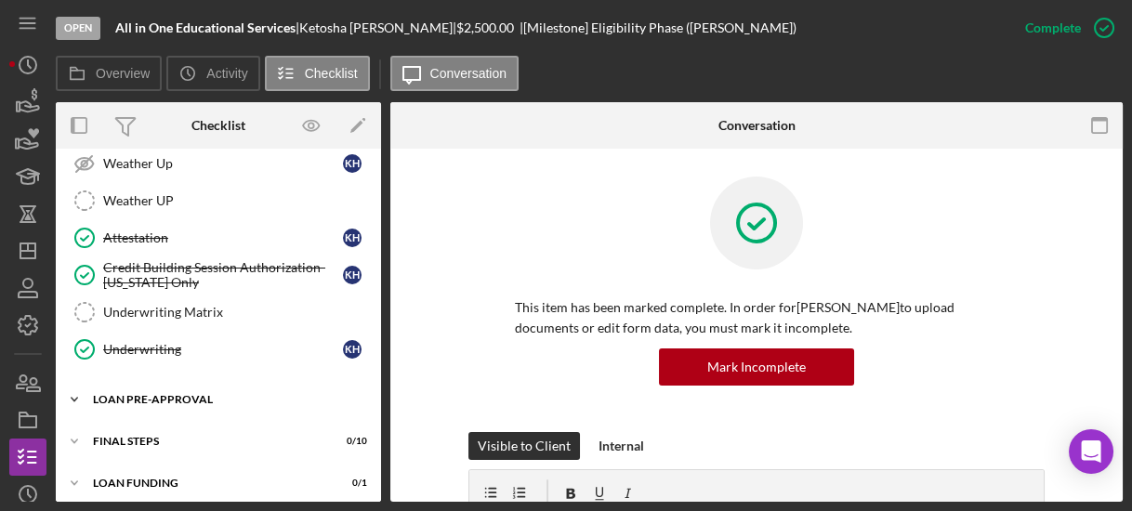
click at [73, 387] on icon "Icon/Expander" at bounding box center [74, 399] width 37 height 37
click at [383, 492] on div "Overview Internal Workflow Stage Open Icon/Dropdown Arrow Archive (can unarchiv…" at bounding box center [589, 302] width 1067 height 400
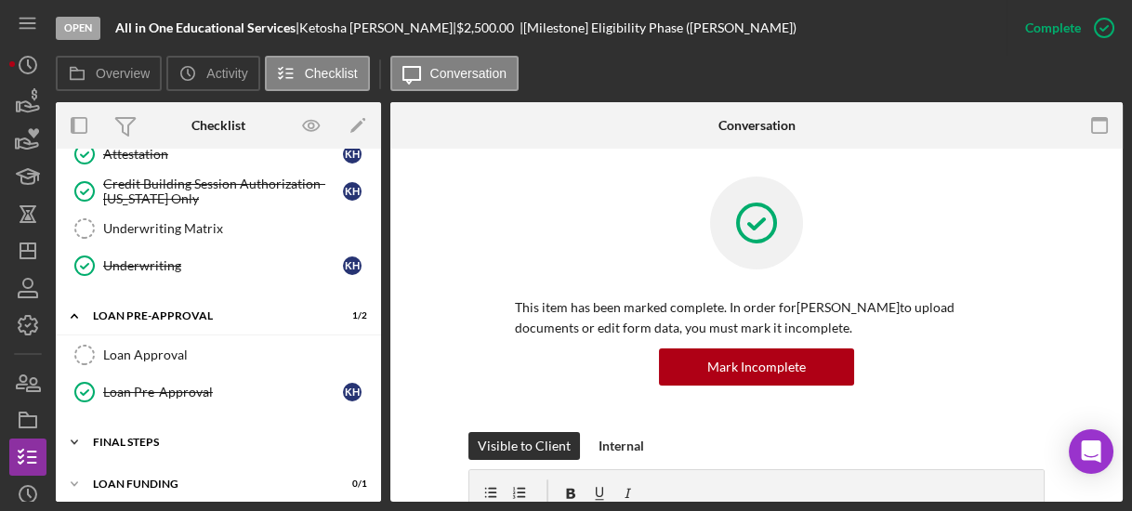
click at [74, 424] on icon "Icon/Expander" at bounding box center [74, 442] width 37 height 37
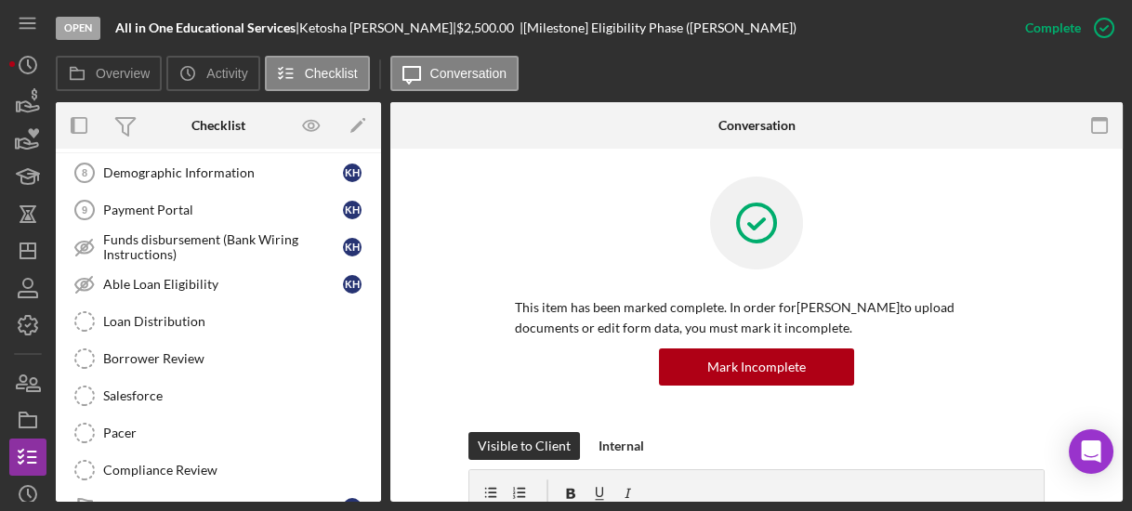
scroll to position [863, 0]
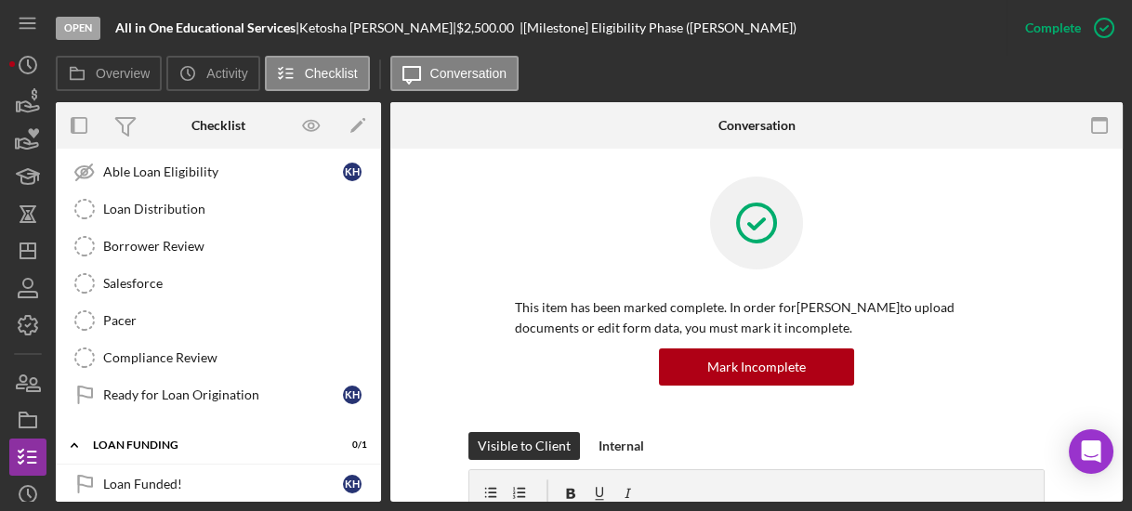
scroll to position [600, 0]
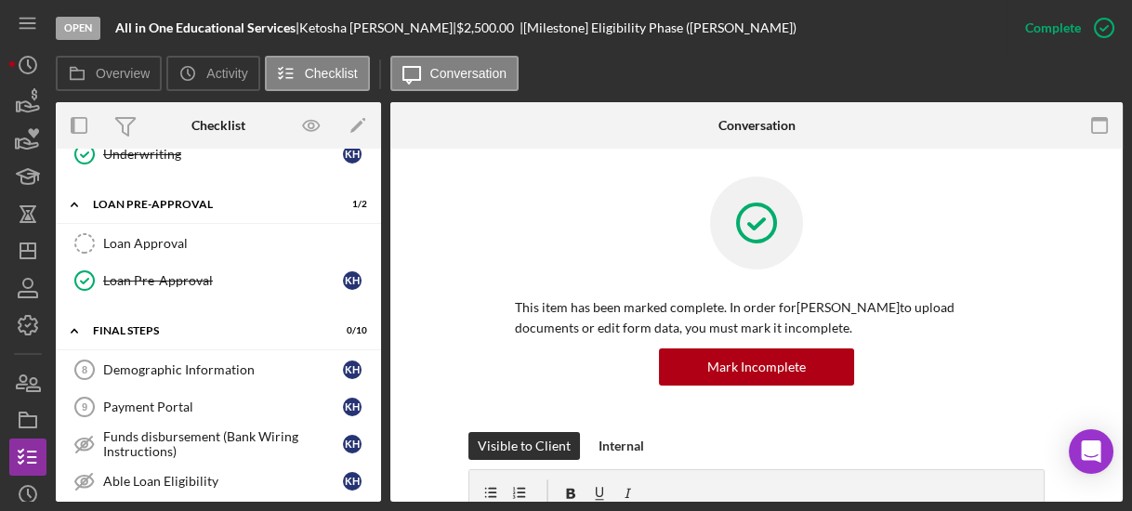
click at [372, 255] on div "Loan Approval Loan Approval Loan Pre-Approval Loan Pre-Approval K H" at bounding box center [218, 267] width 325 height 84
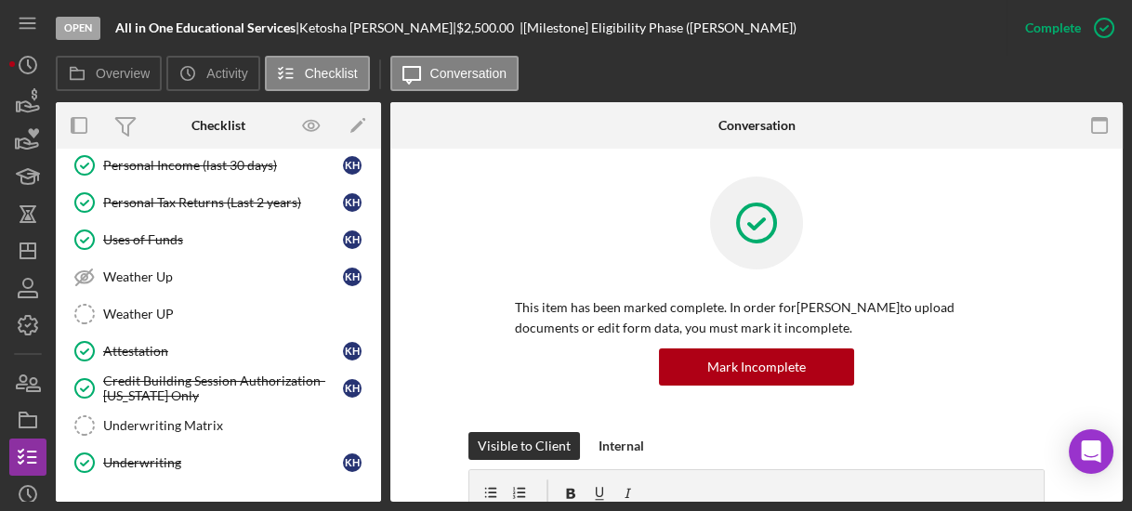
scroll to position [0, 0]
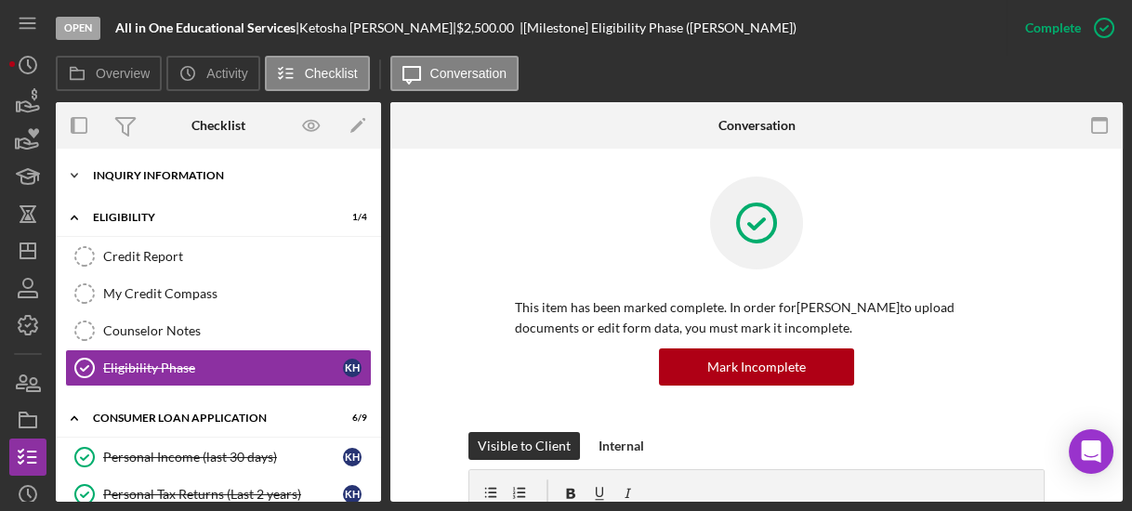
click at [78, 173] on icon "Icon/Expander" at bounding box center [74, 175] width 37 height 37
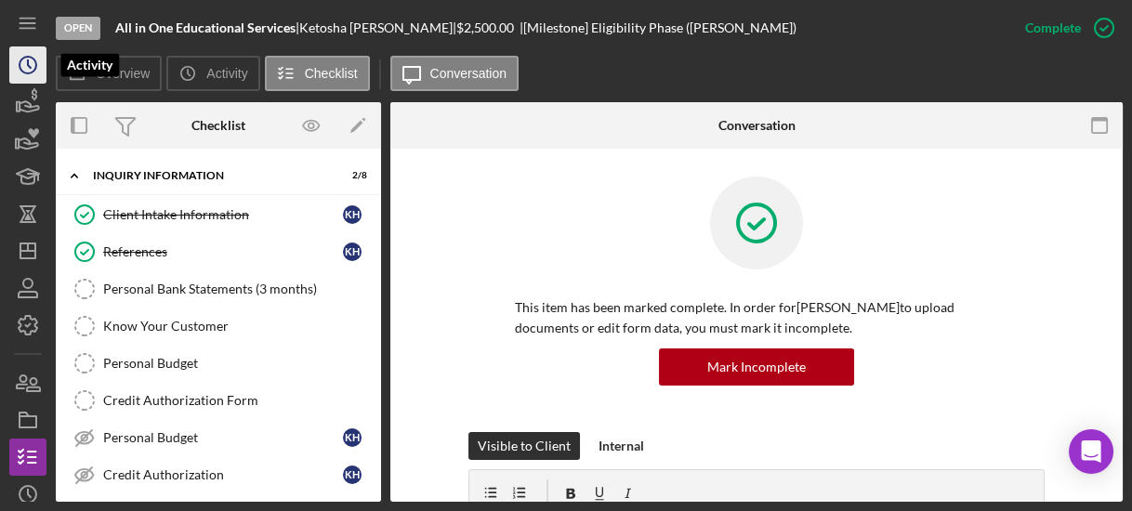
click at [22, 64] on icon "Icon/History" at bounding box center [28, 65] width 46 height 46
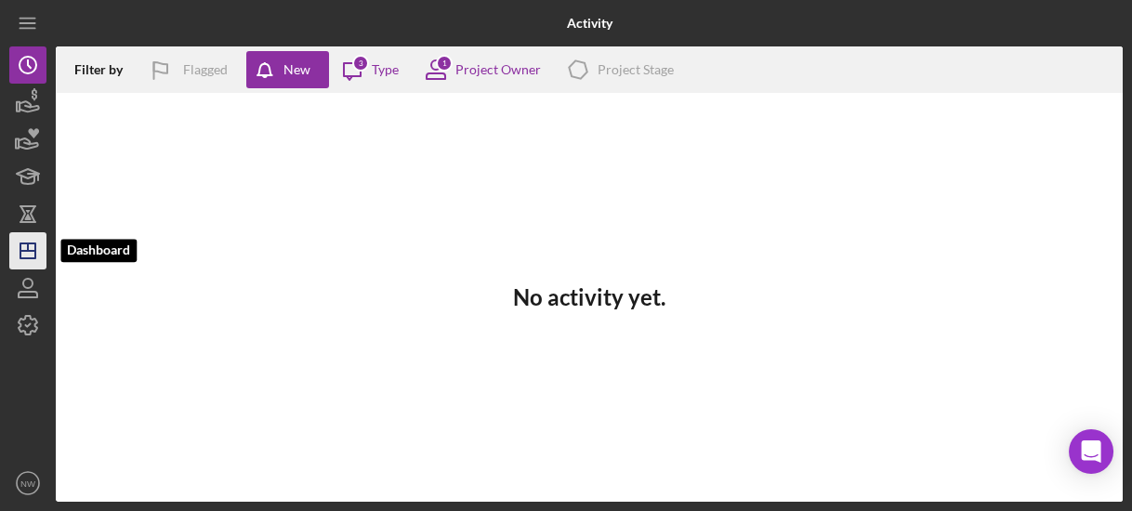
click at [27, 254] on icon "Icon/Dashboard" at bounding box center [28, 251] width 46 height 46
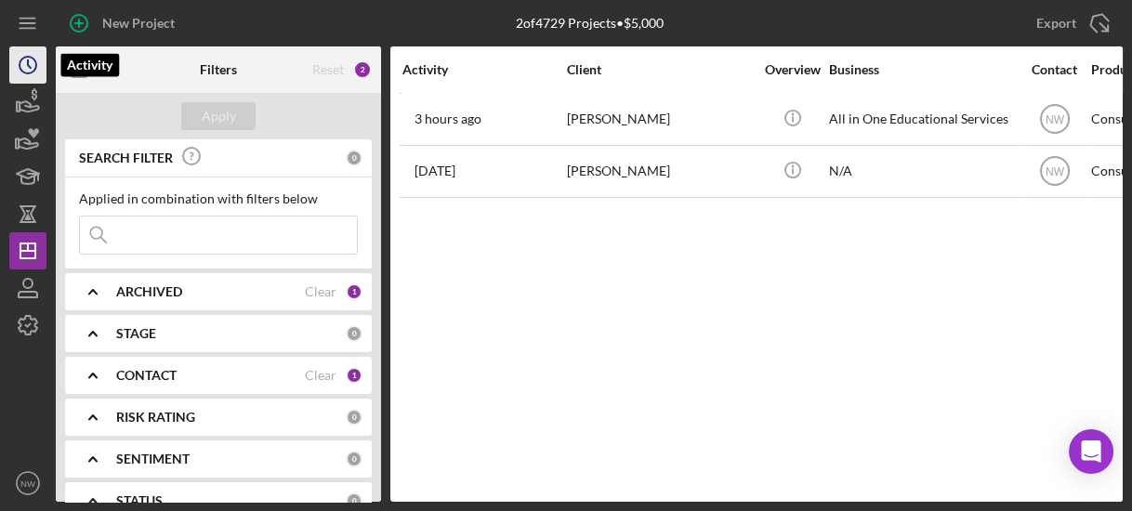
click at [34, 69] on circle "button" at bounding box center [28, 65] width 17 height 17
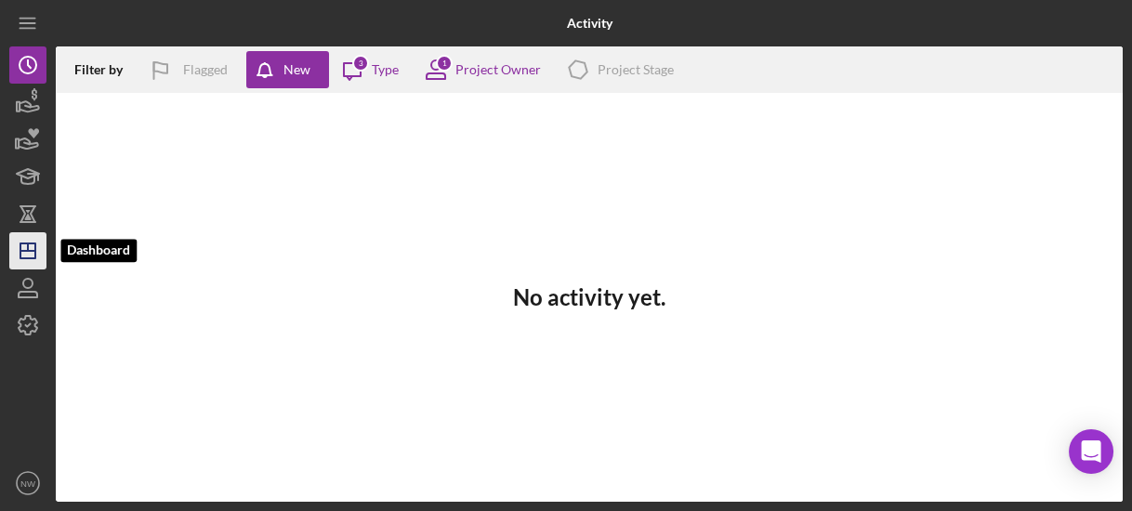
click at [28, 255] on icon "Icon/Dashboard" at bounding box center [28, 251] width 46 height 46
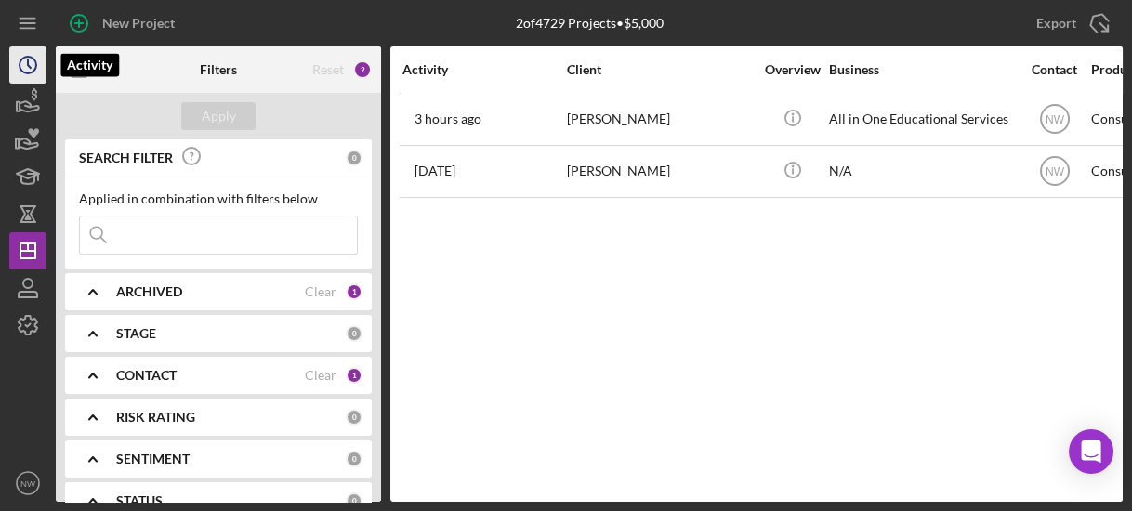
click at [30, 62] on icon "Icon/History" at bounding box center [28, 65] width 46 height 46
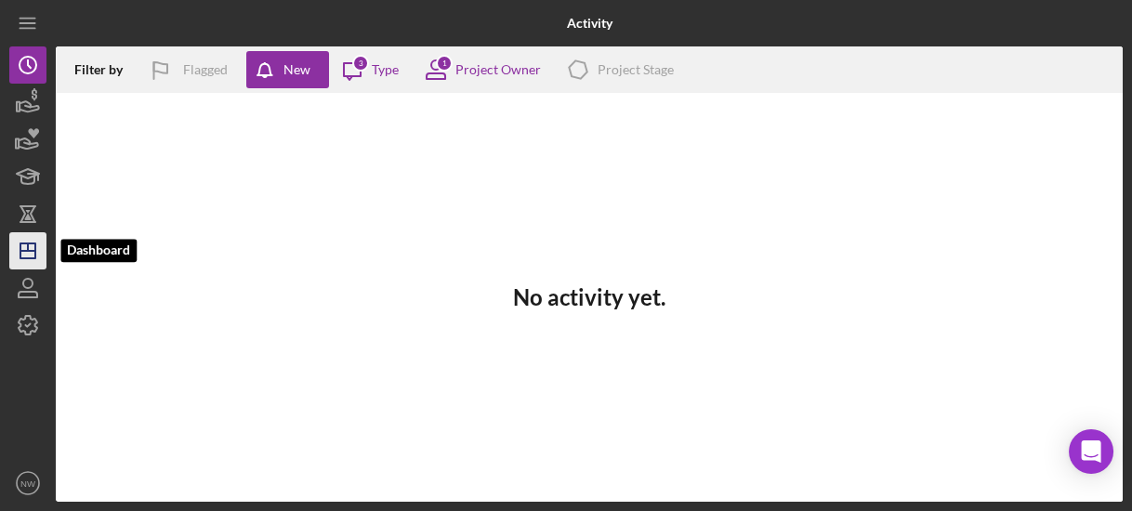
click at [28, 252] on icon "Icon/Dashboard" at bounding box center [28, 251] width 46 height 46
